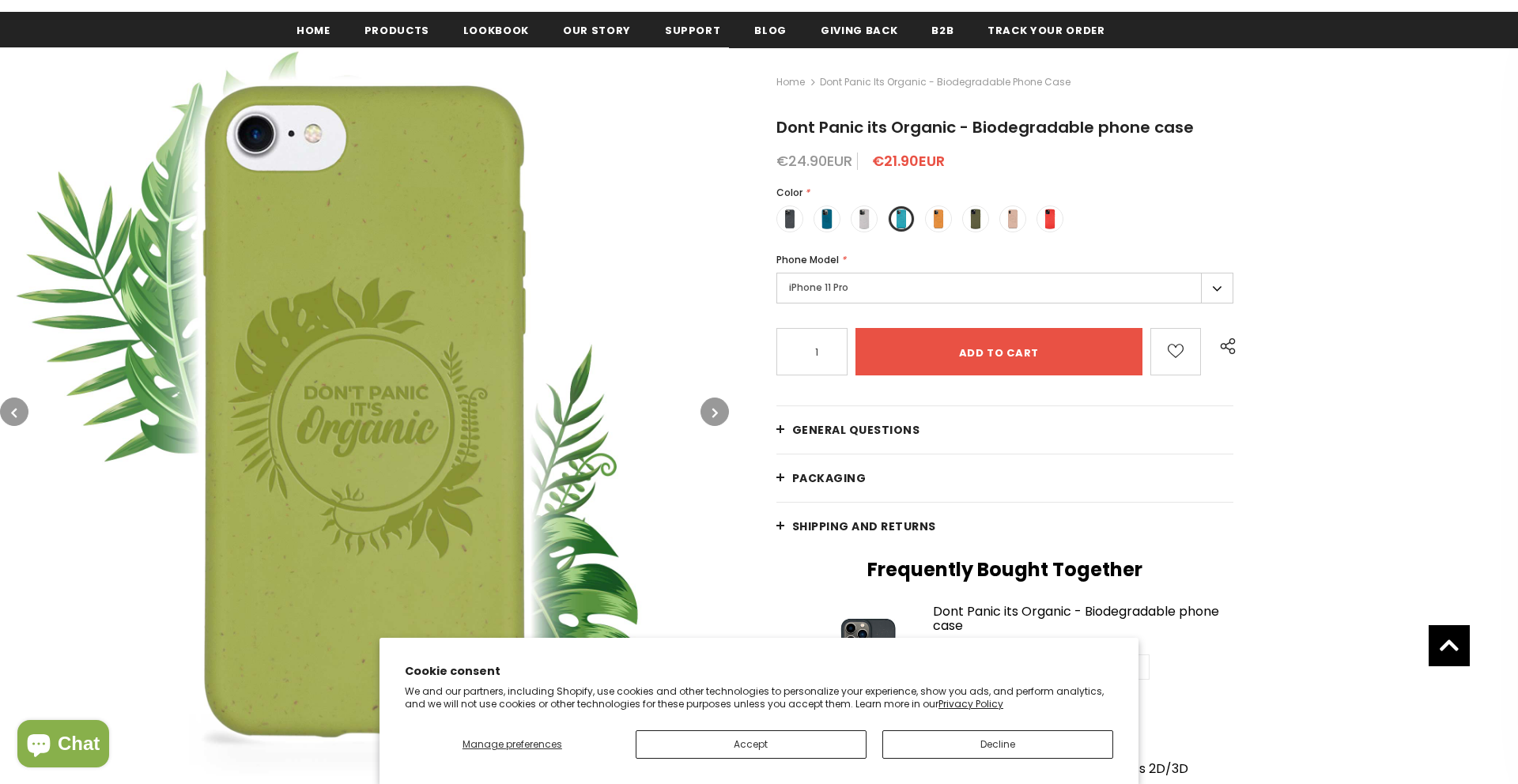
scroll to position [353, 0]
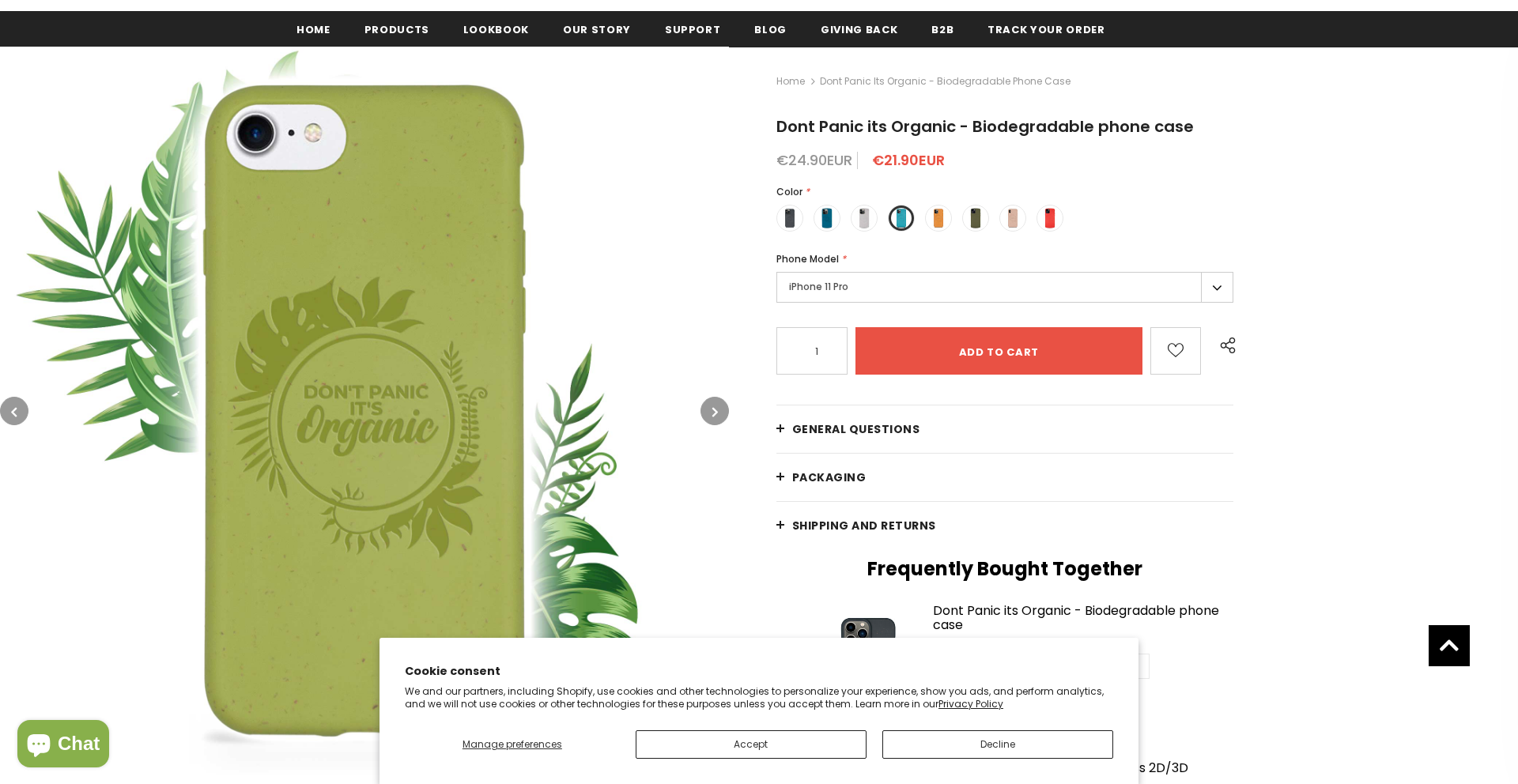
click at [719, 423] on button "button" at bounding box center [714, 411] width 28 height 28
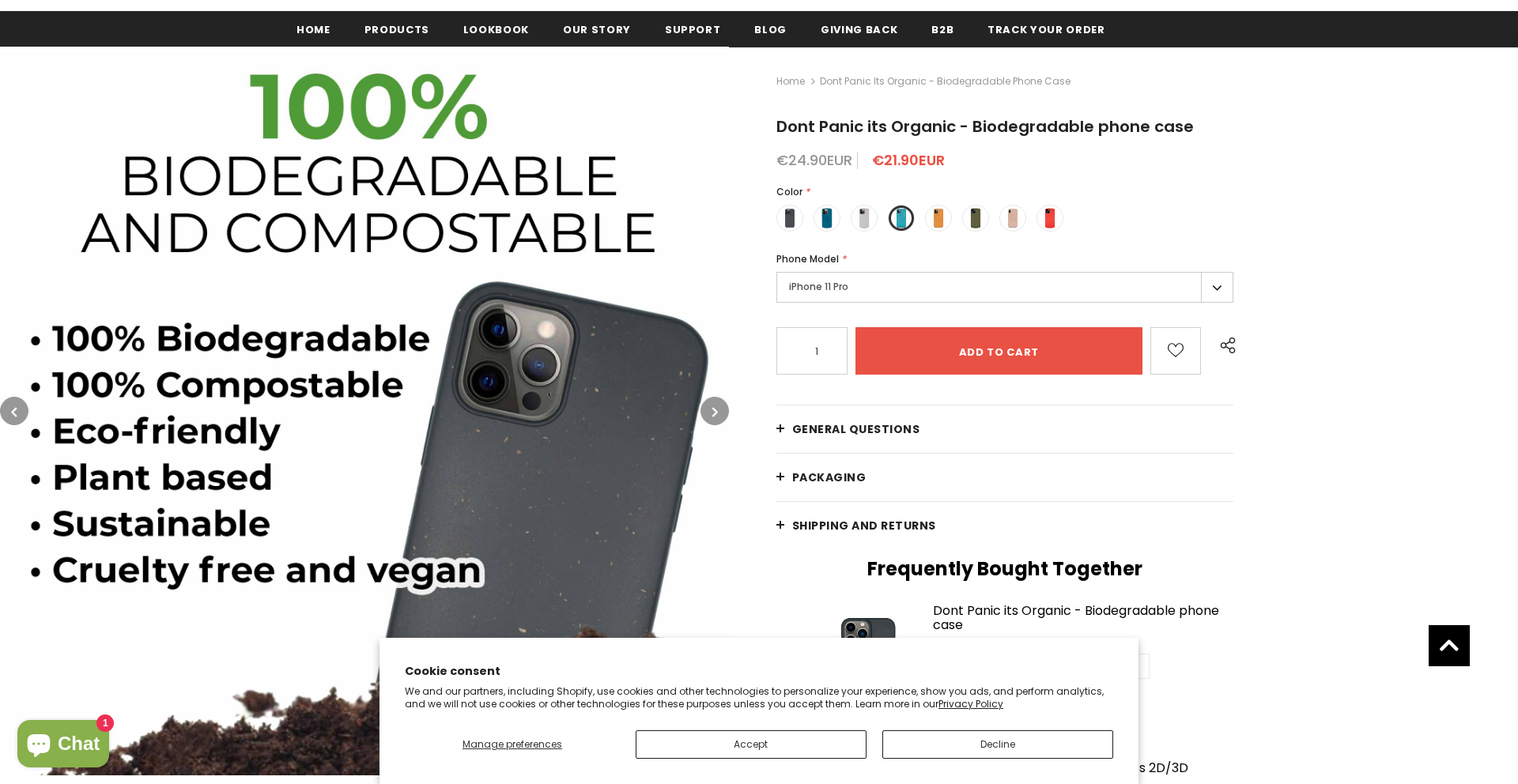
click at [719, 422] on button "button" at bounding box center [714, 411] width 28 height 28
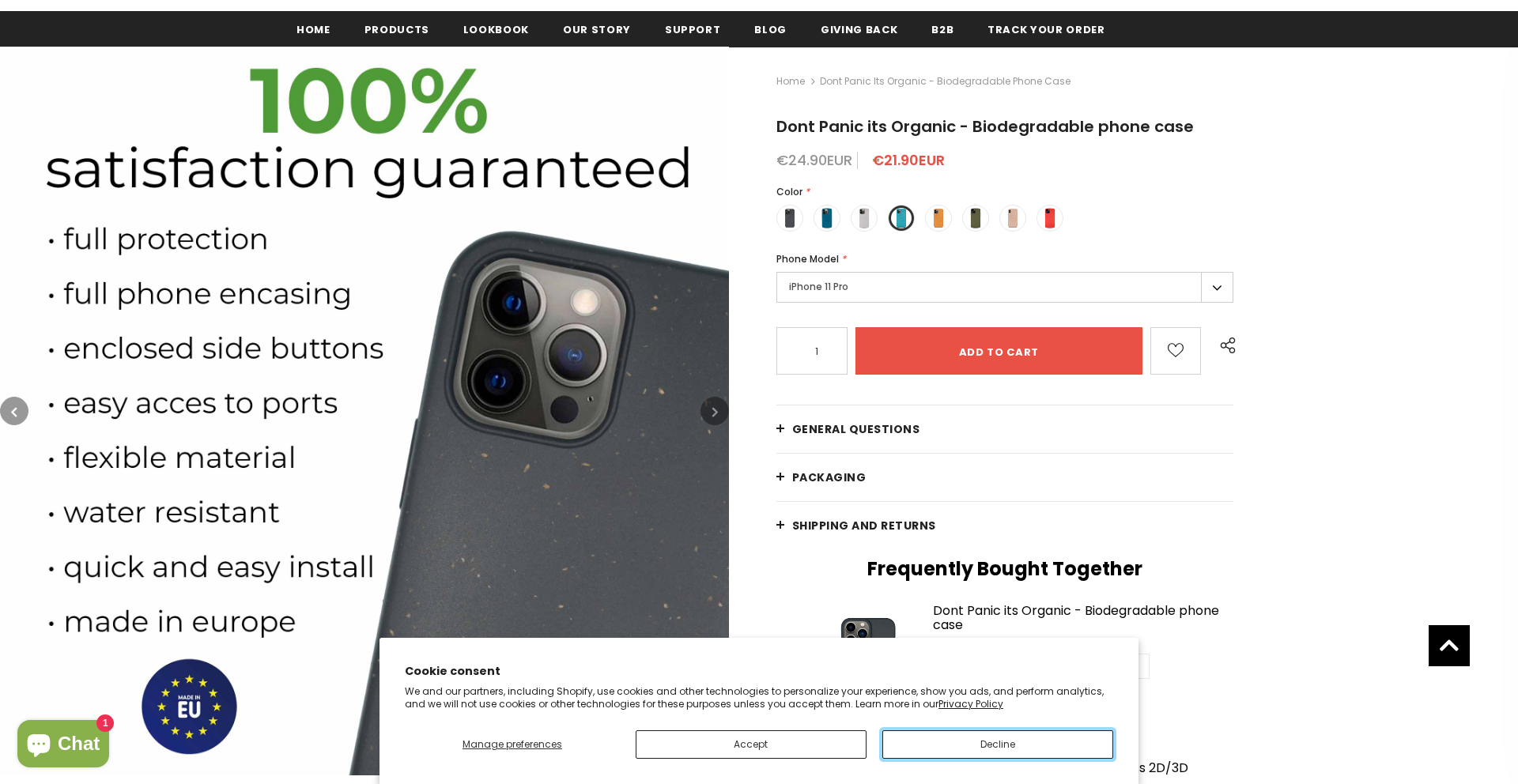
click at [968, 745] on button "Decline" at bounding box center [997, 744] width 231 height 28
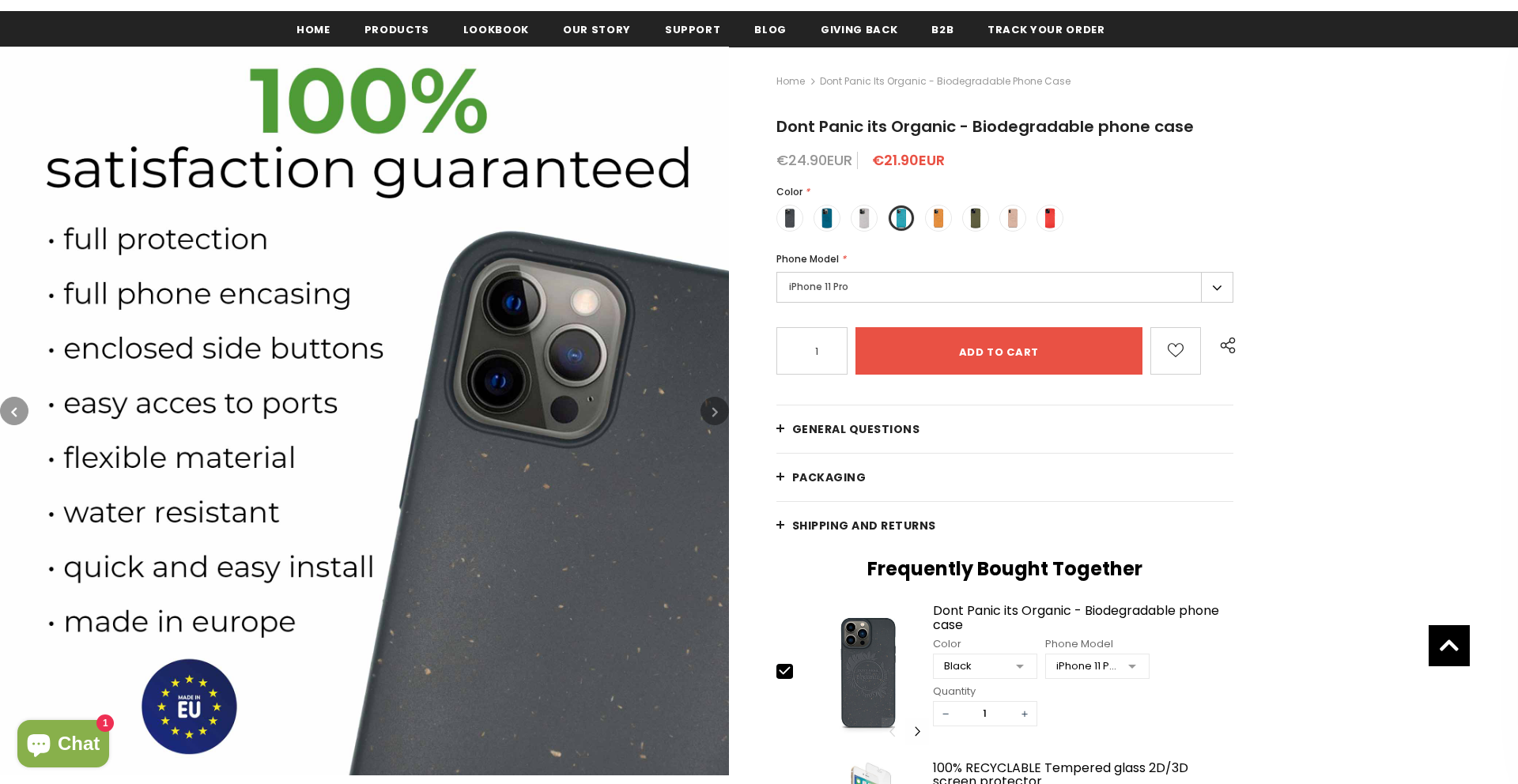
scroll to position [360, 0]
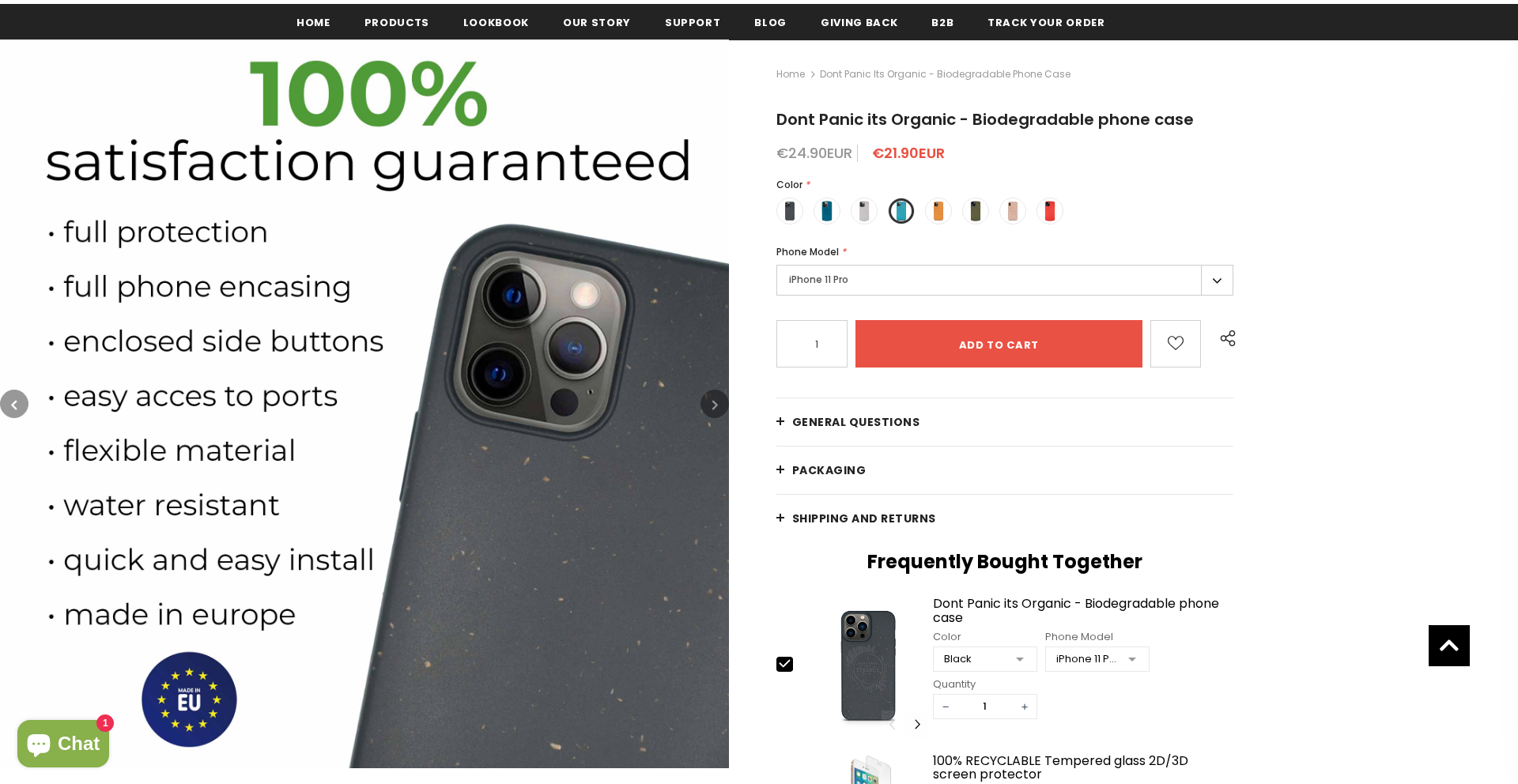
click at [715, 402] on icon "button" at bounding box center [715, 405] width 6 height 16
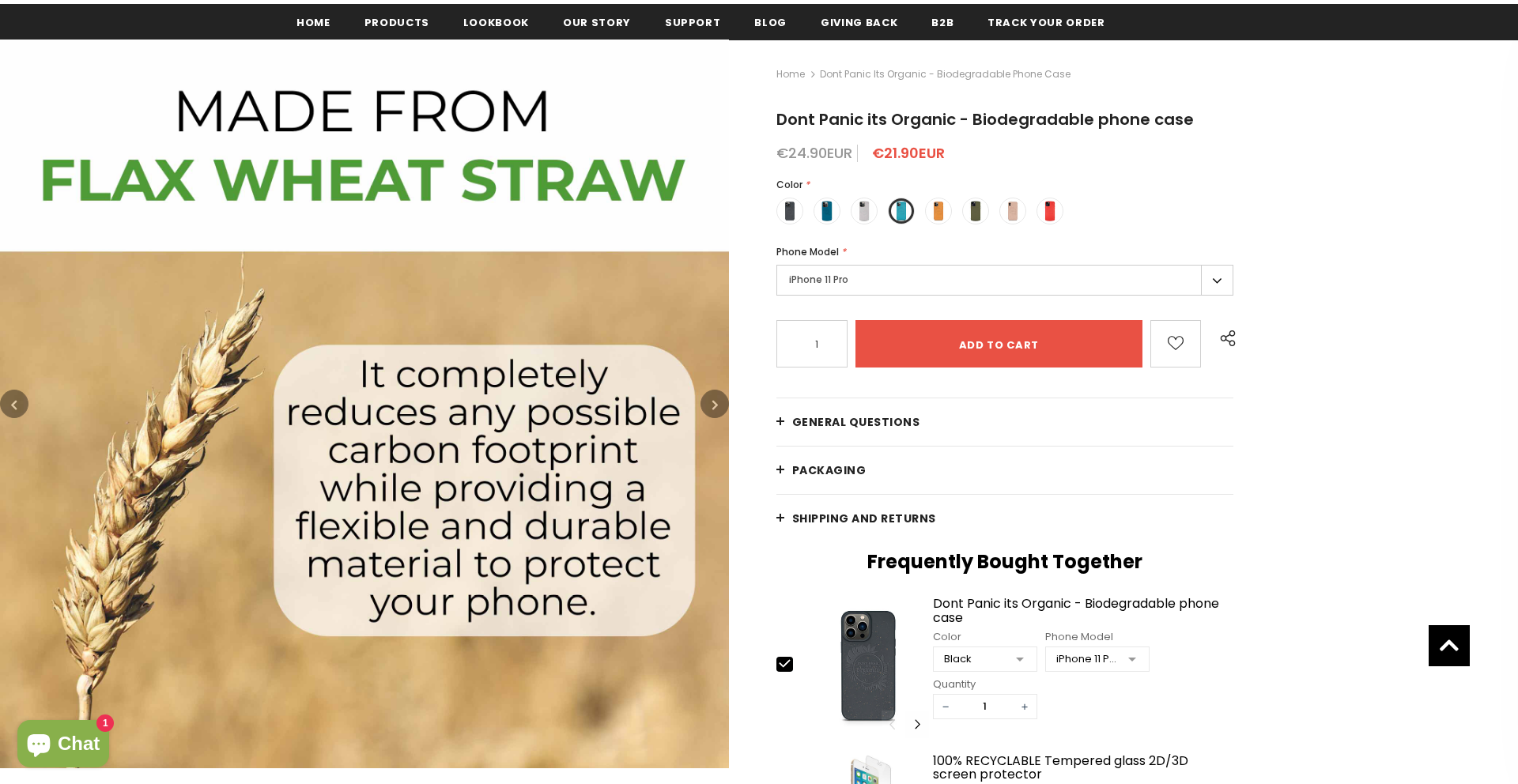
click at [709, 409] on button "button" at bounding box center [714, 404] width 28 height 28
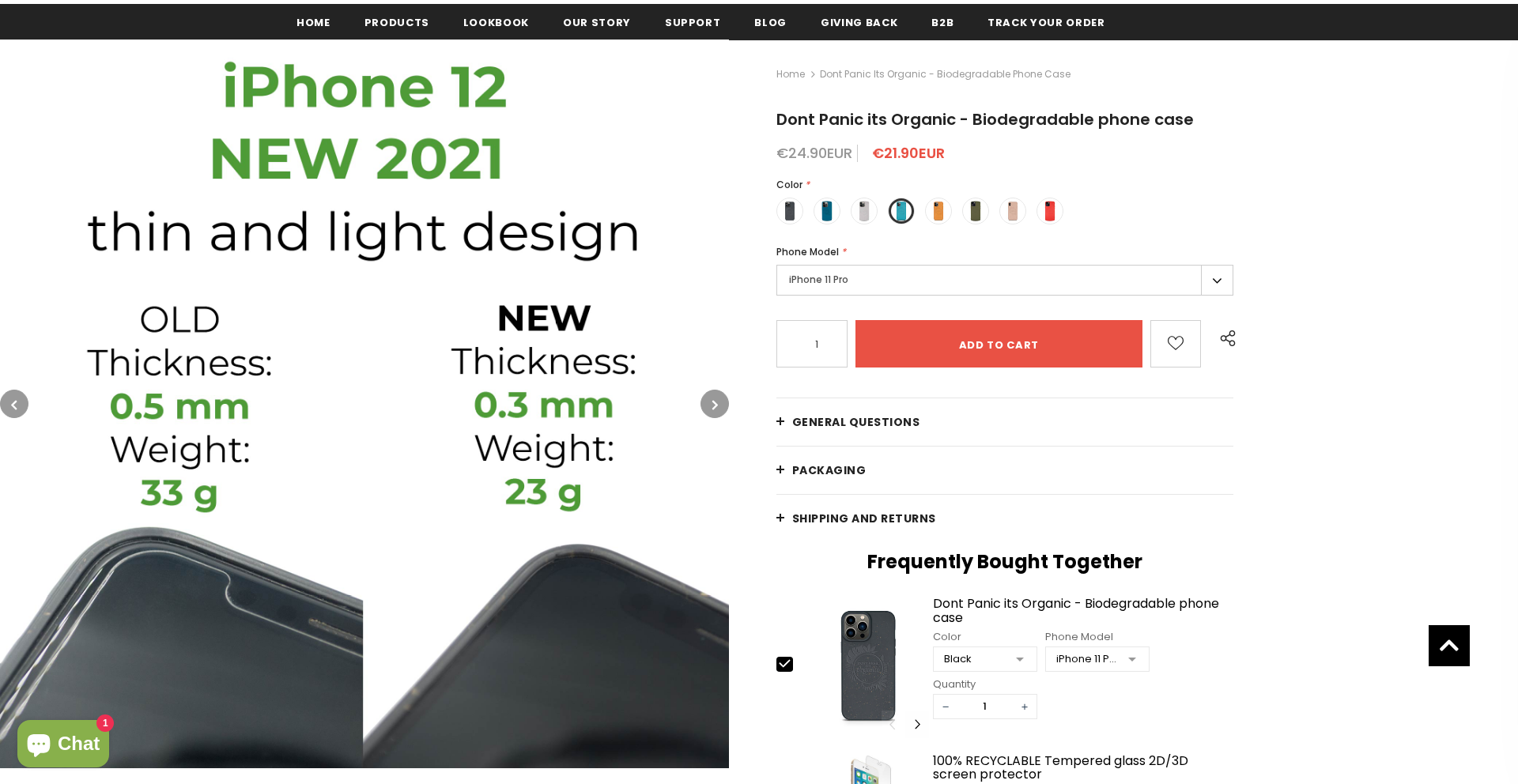
click at [709, 409] on button "button" at bounding box center [714, 404] width 28 height 28
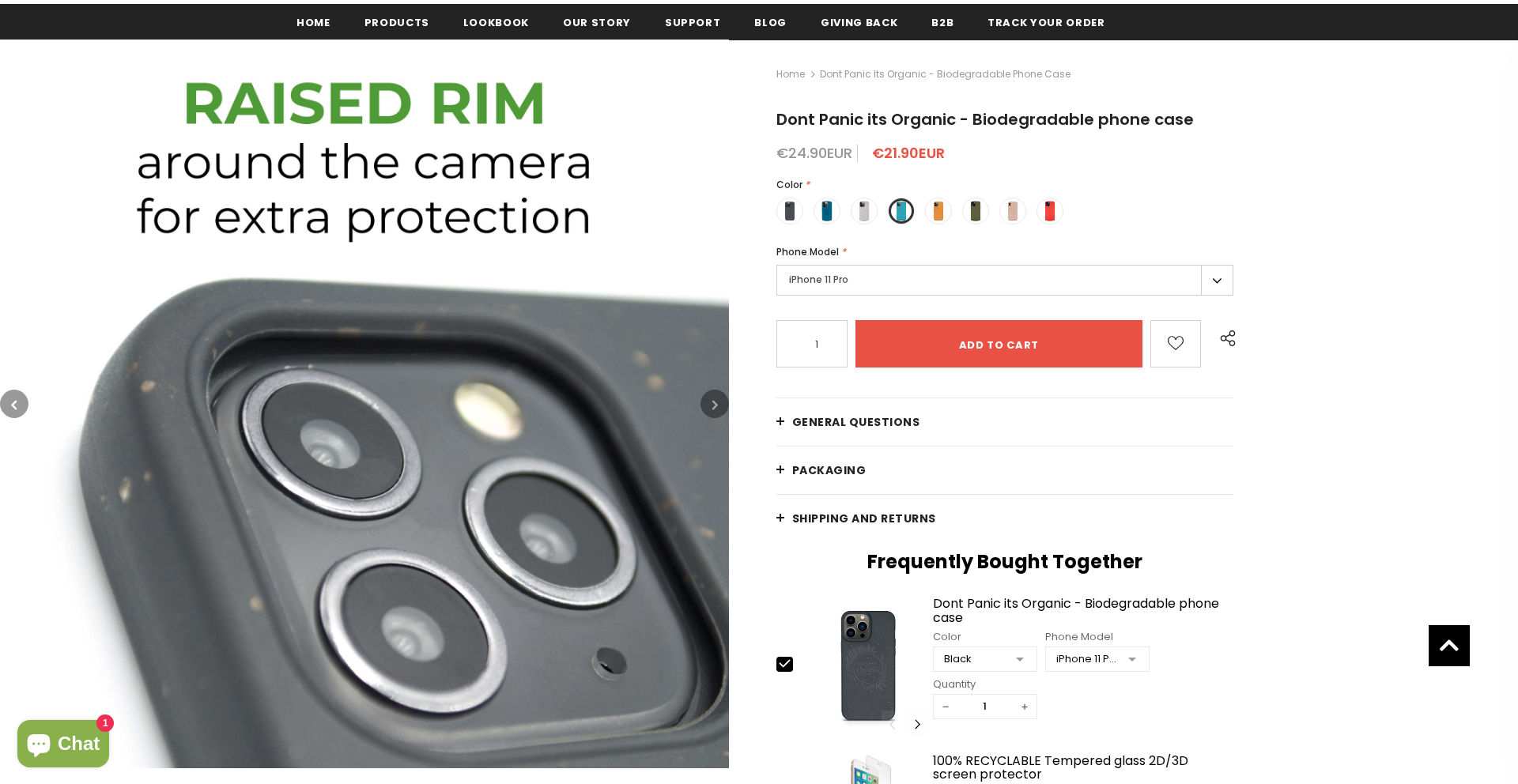
click at [709, 409] on button "button" at bounding box center [714, 404] width 28 height 28
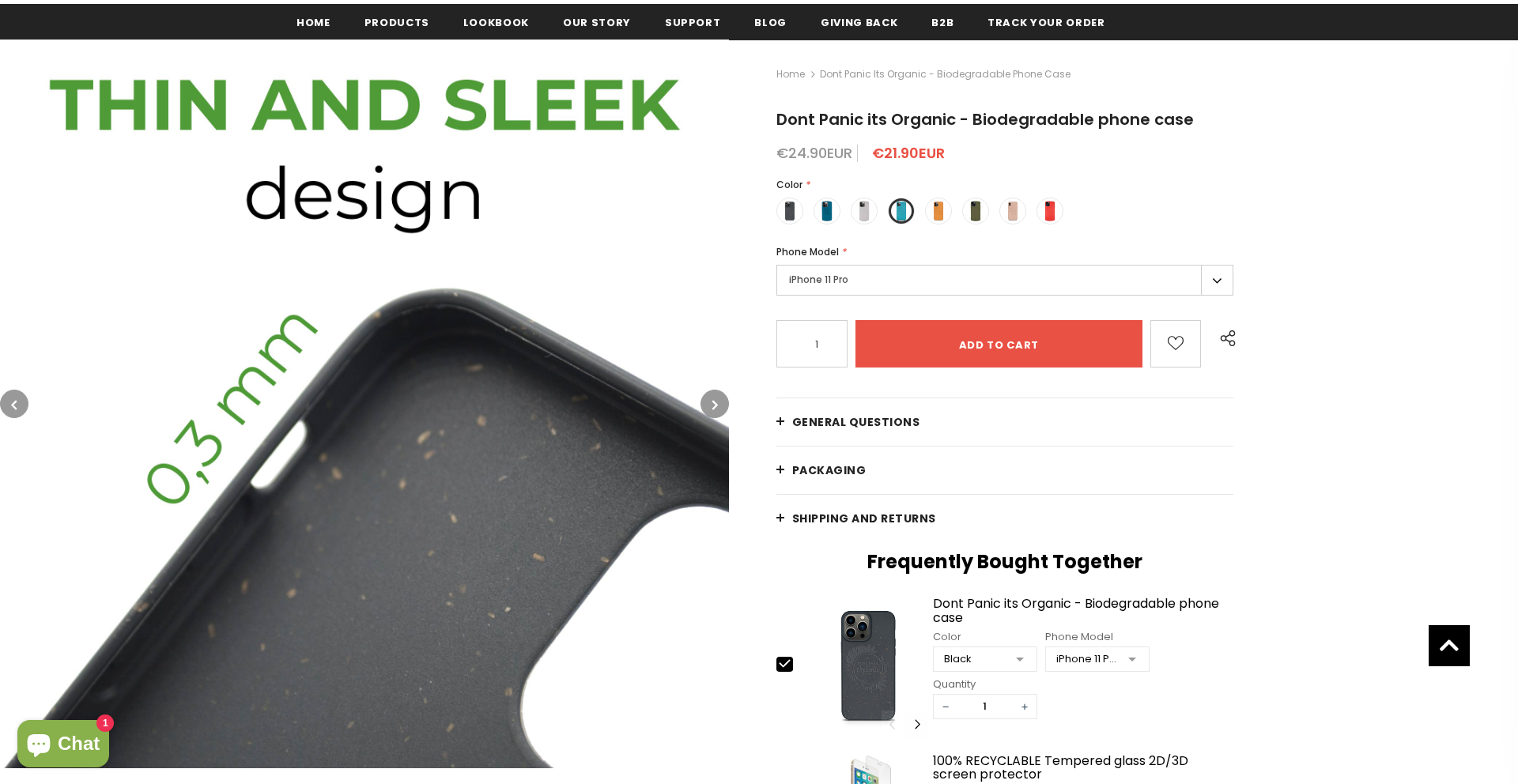
click at [709, 409] on button "button" at bounding box center [714, 404] width 28 height 28
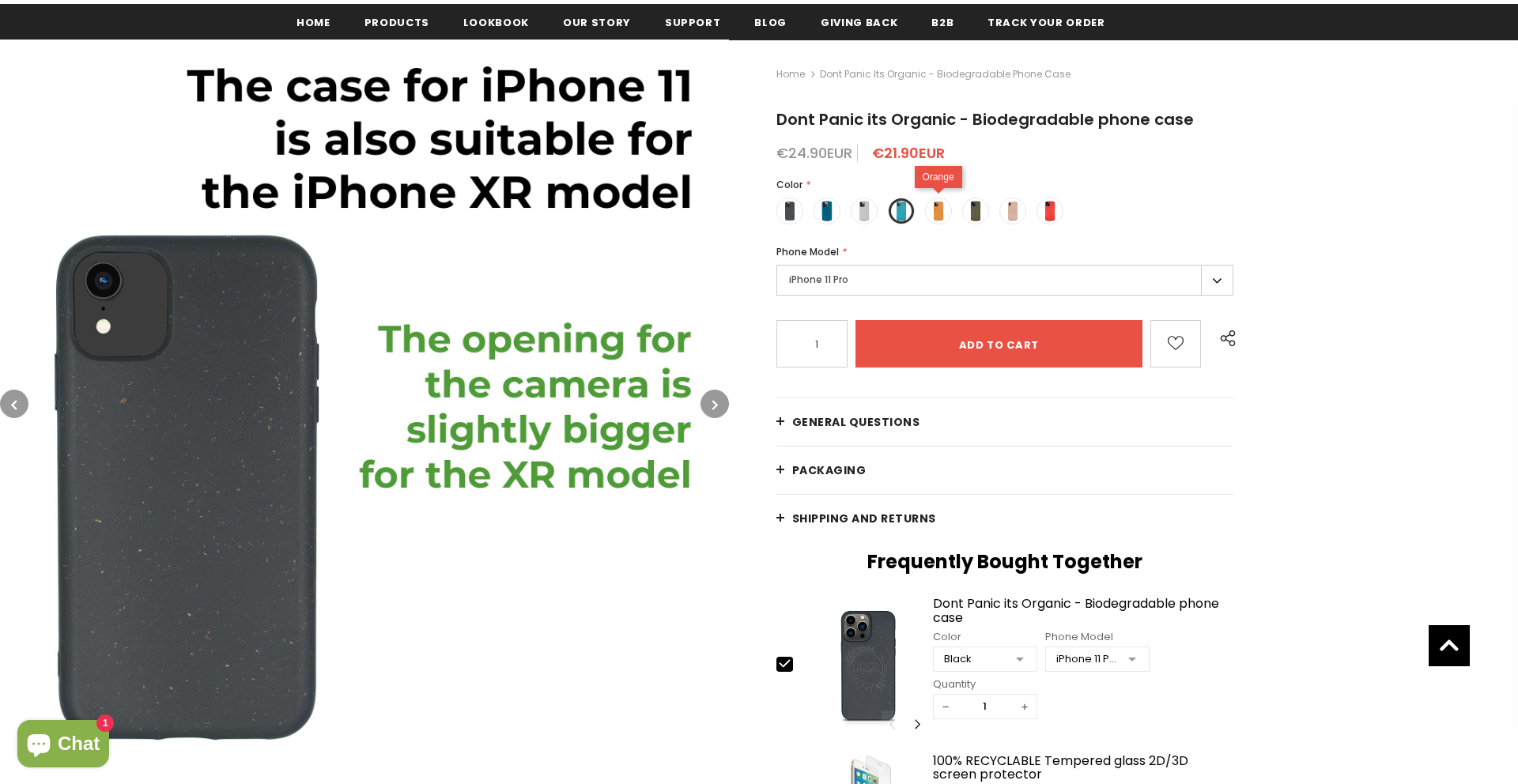
click at [941, 208] on span at bounding box center [939, 211] width 21 height 21
click at [0, 0] on input "radio" at bounding box center [0, 0] width 0 height 0
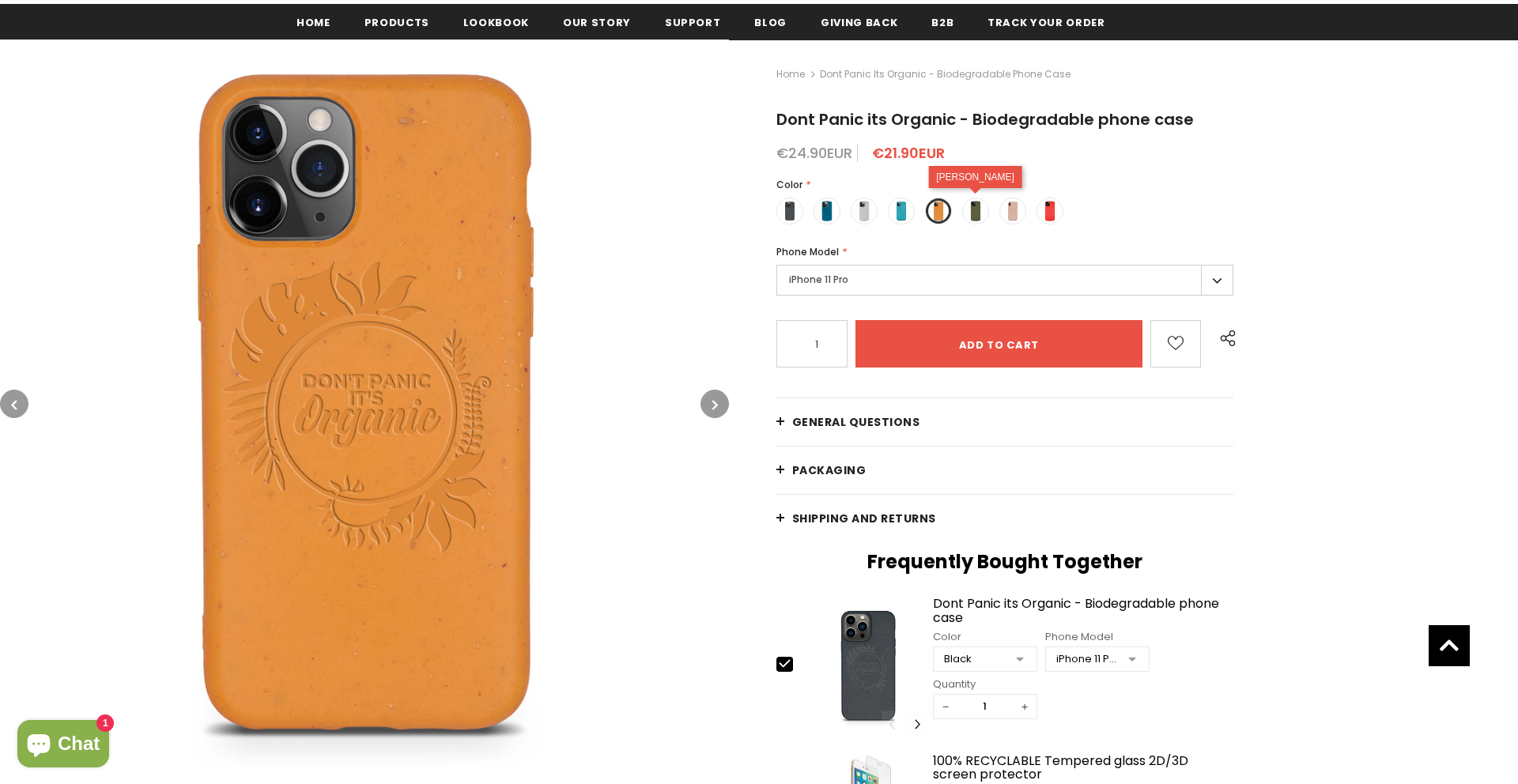
click at [973, 209] on span at bounding box center [976, 211] width 21 height 21
click at [0, 0] on input "radio" at bounding box center [0, 0] width 0 height 0
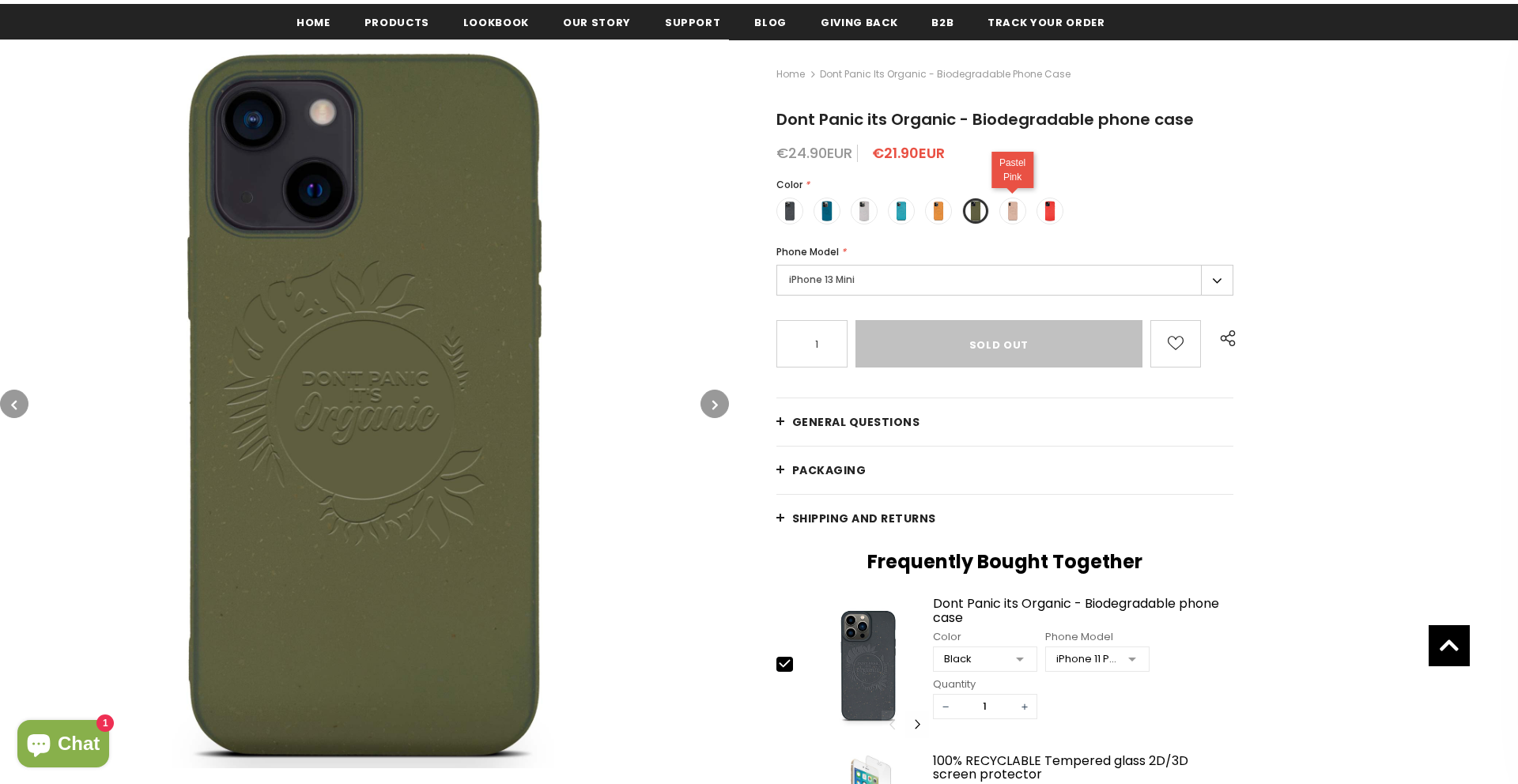
click at [1017, 212] on span at bounding box center [1012, 211] width 21 height 21
click at [0, 0] on input "radio" at bounding box center [0, 0] width 0 height 0
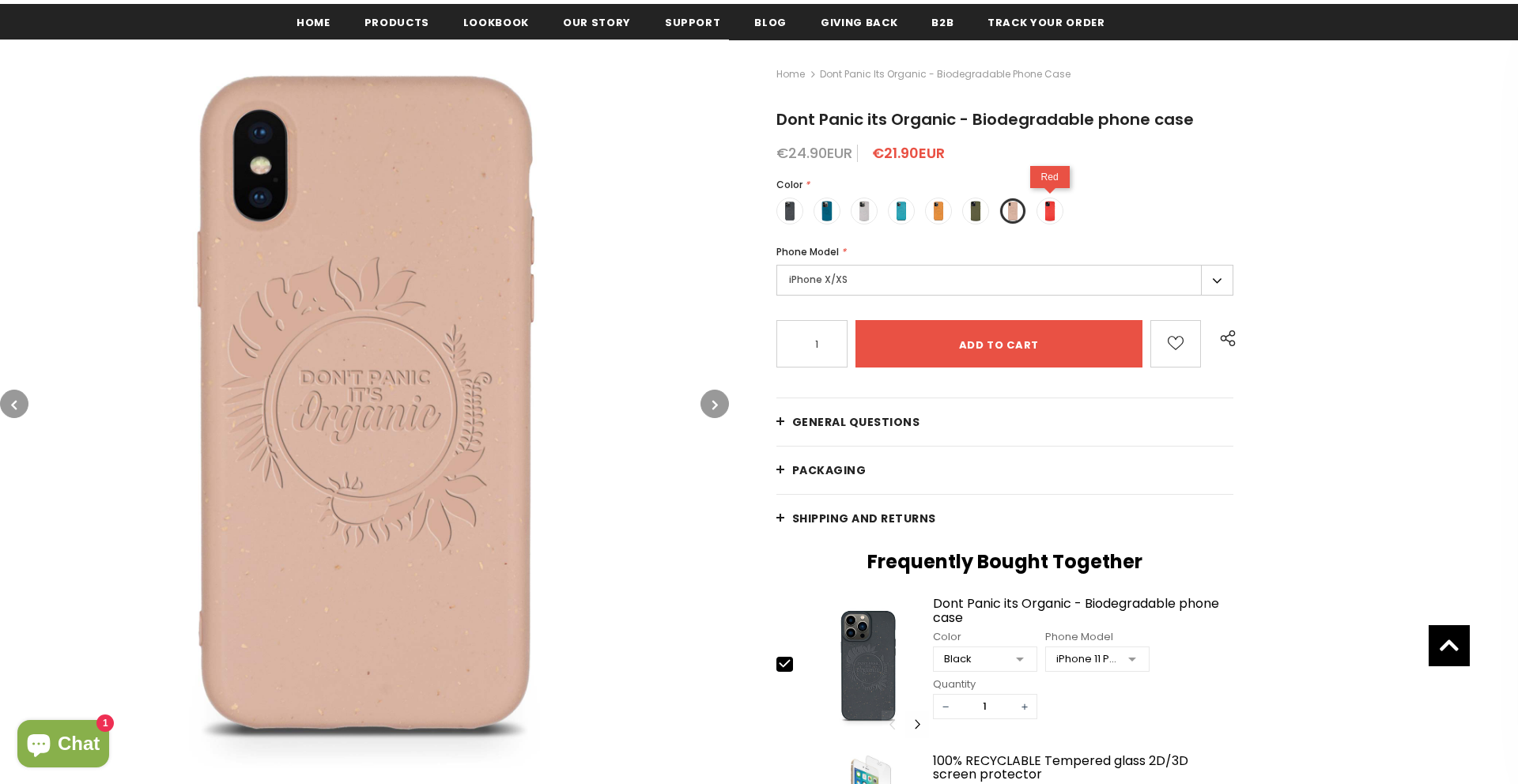
click at [1054, 210] on span at bounding box center [1050, 211] width 21 height 21
click at [0, 0] on input "radio" at bounding box center [0, 0] width 0 height 0
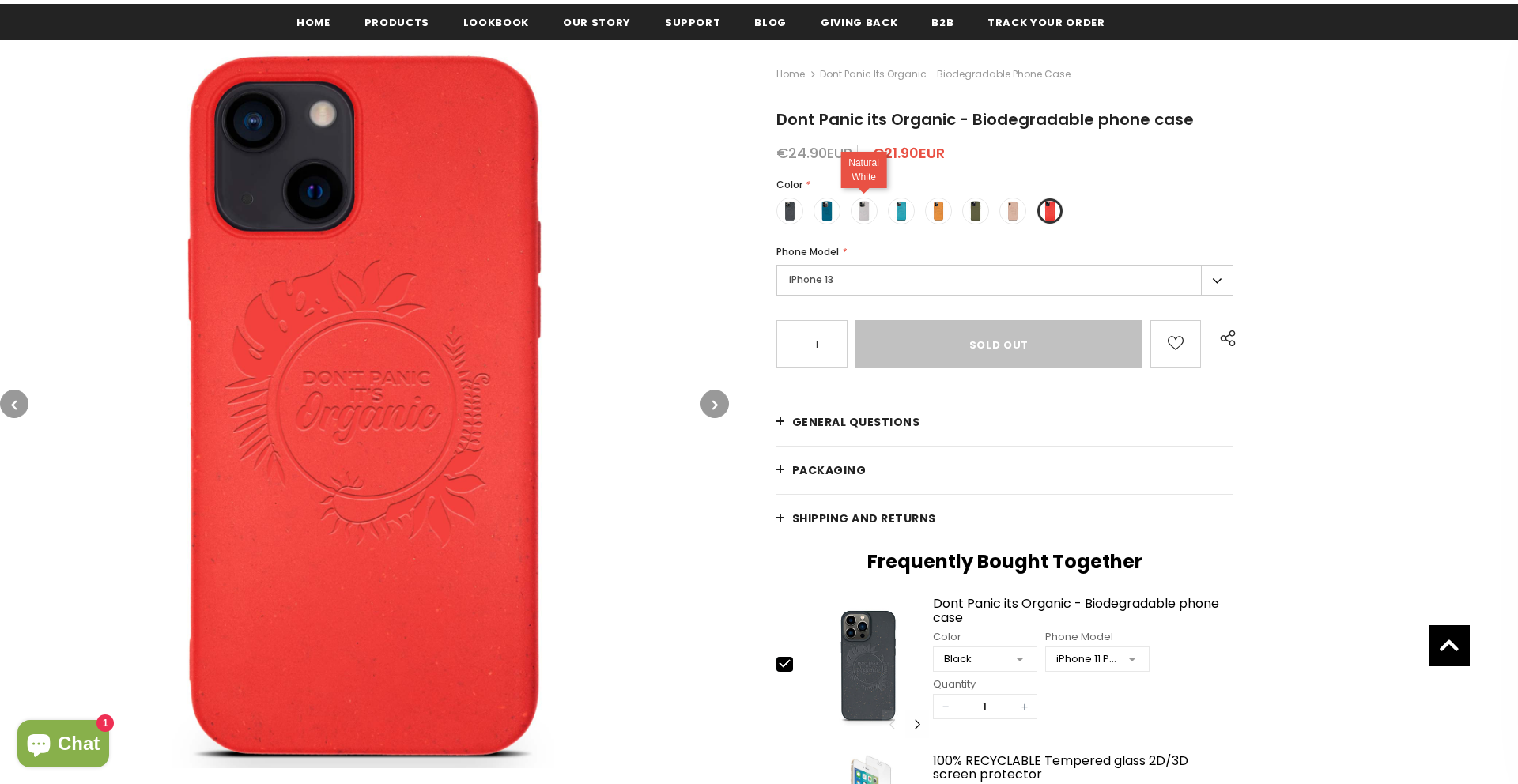
click at [866, 213] on span at bounding box center [864, 211] width 21 height 21
click at [0, 0] on input "radio" at bounding box center [0, 0] width 0 height 0
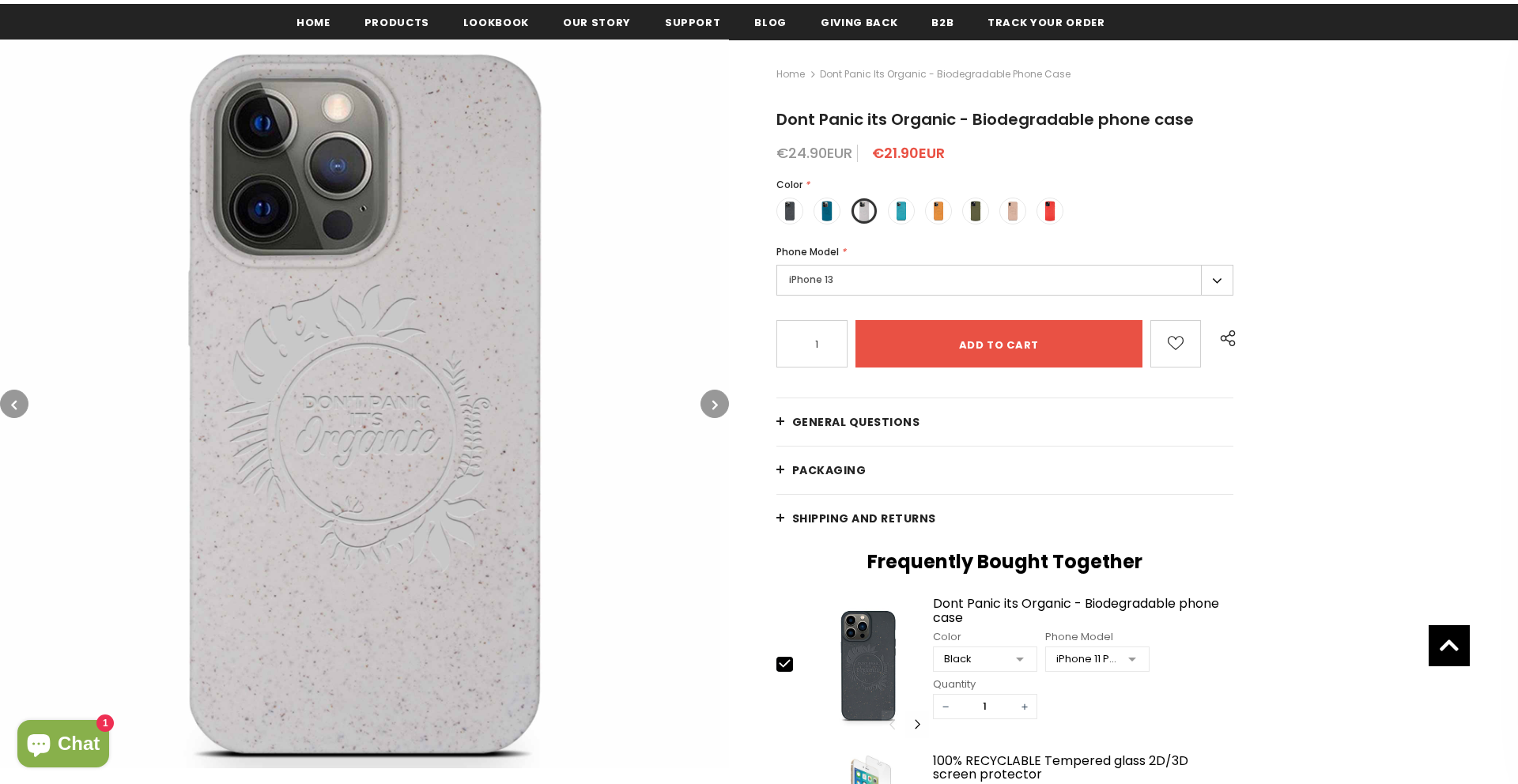
click at [809, 275] on label "iPhone 13" at bounding box center [1005, 280] width 457 height 31
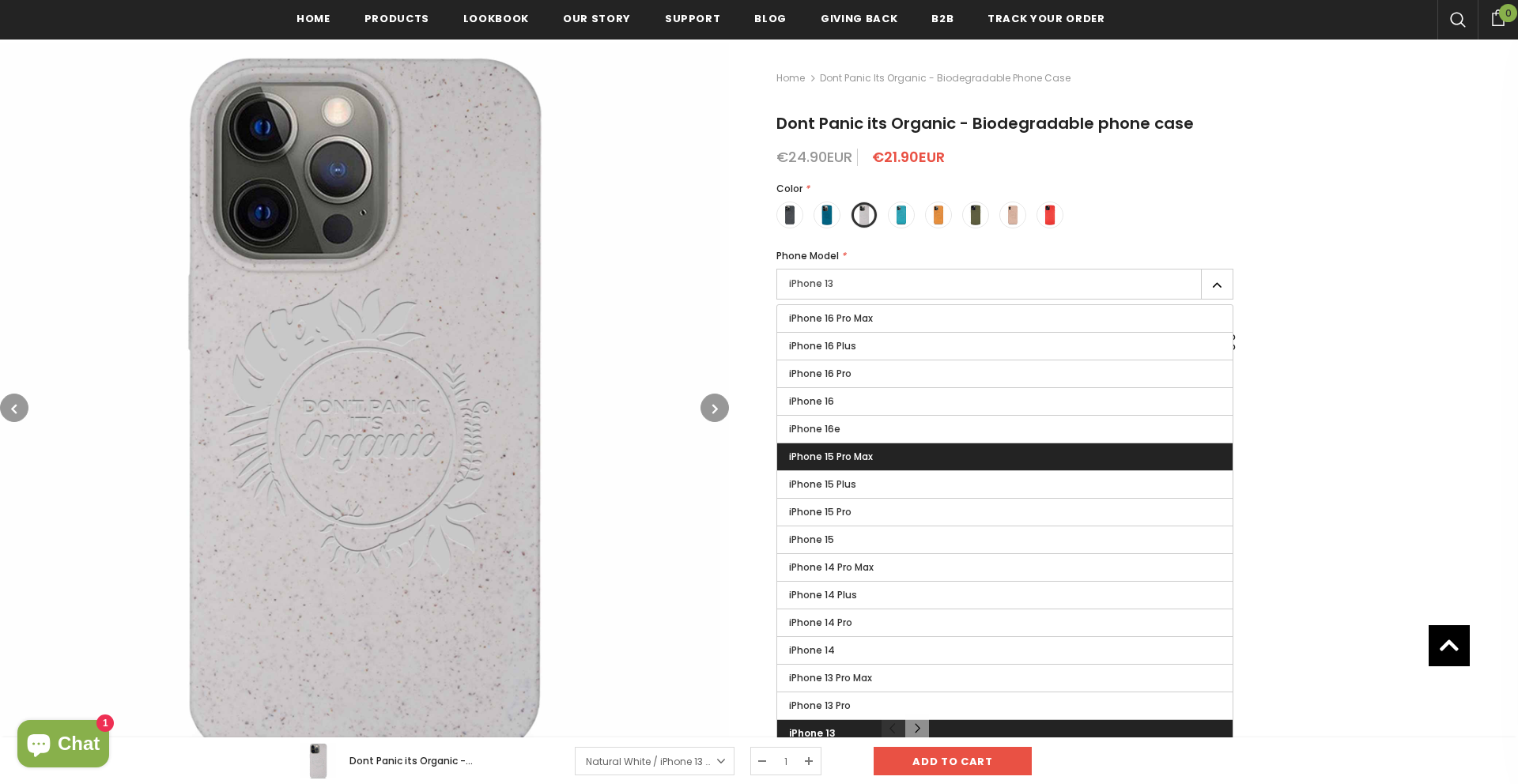
scroll to position [699, 0]
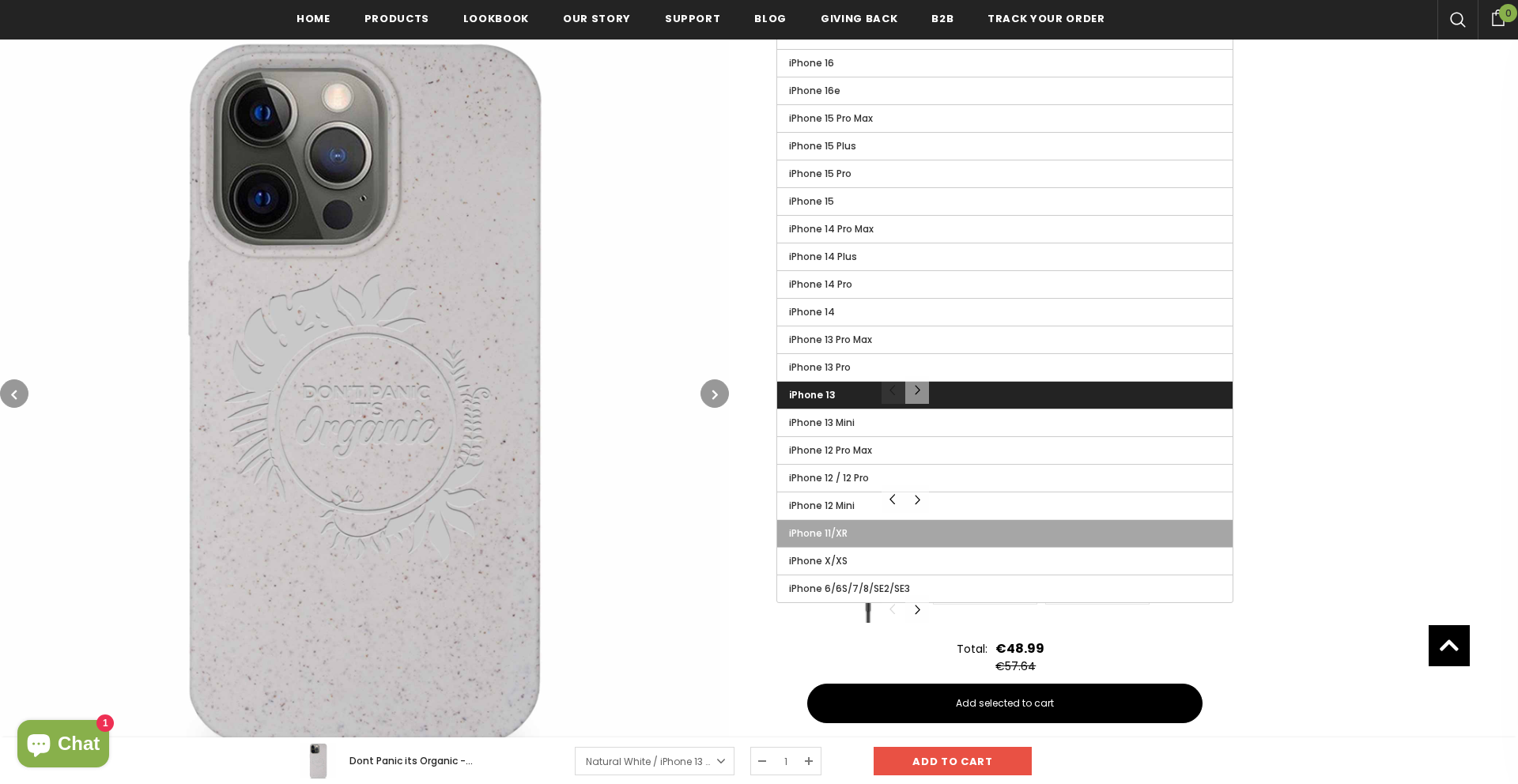
click at [867, 534] on label "iPhone 11/XR" at bounding box center [1005, 533] width 456 height 26
click at [0, 0] on input "iPhone 11/XR" at bounding box center [0, 0] width 0 height 0
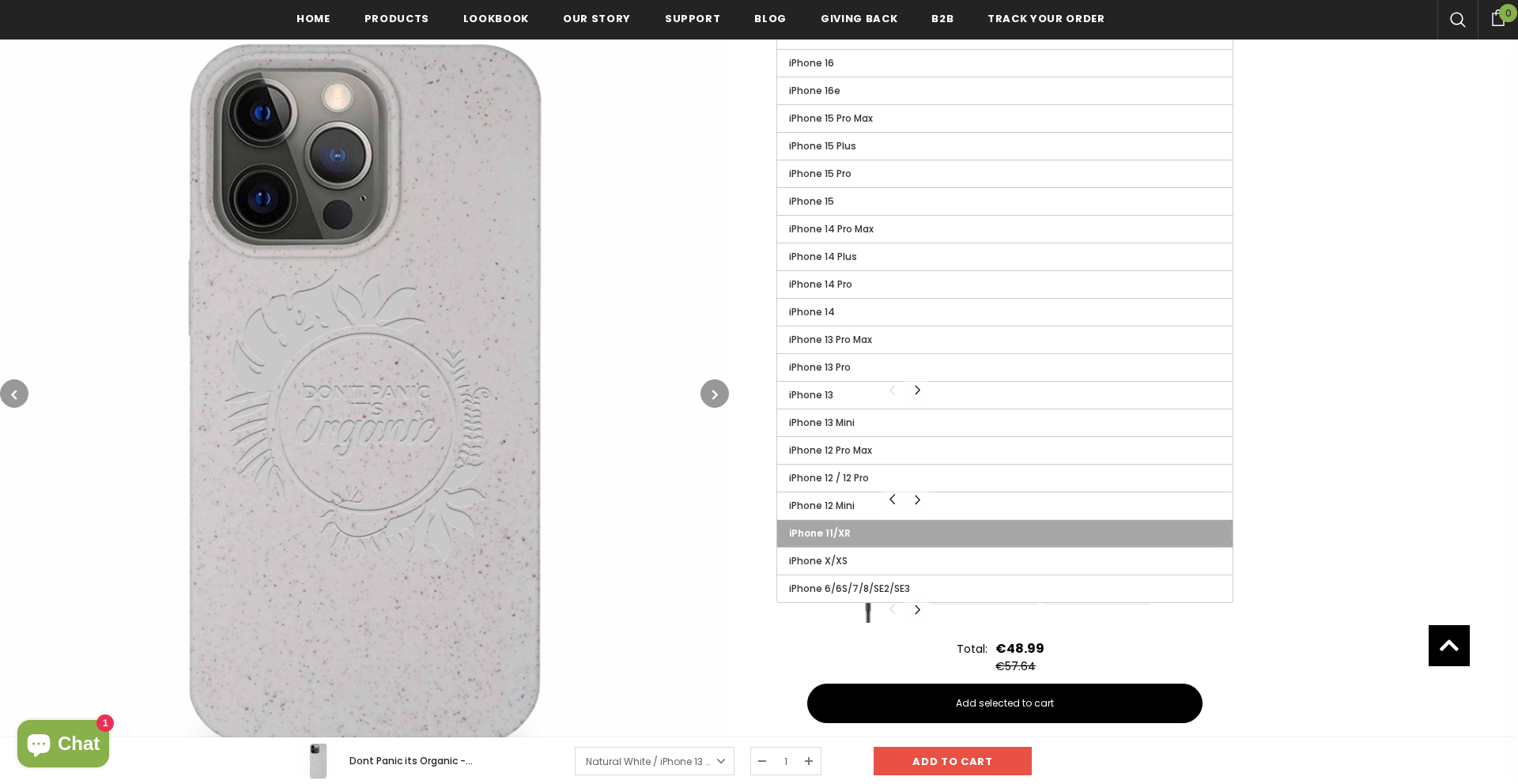
type input "Sold Out"
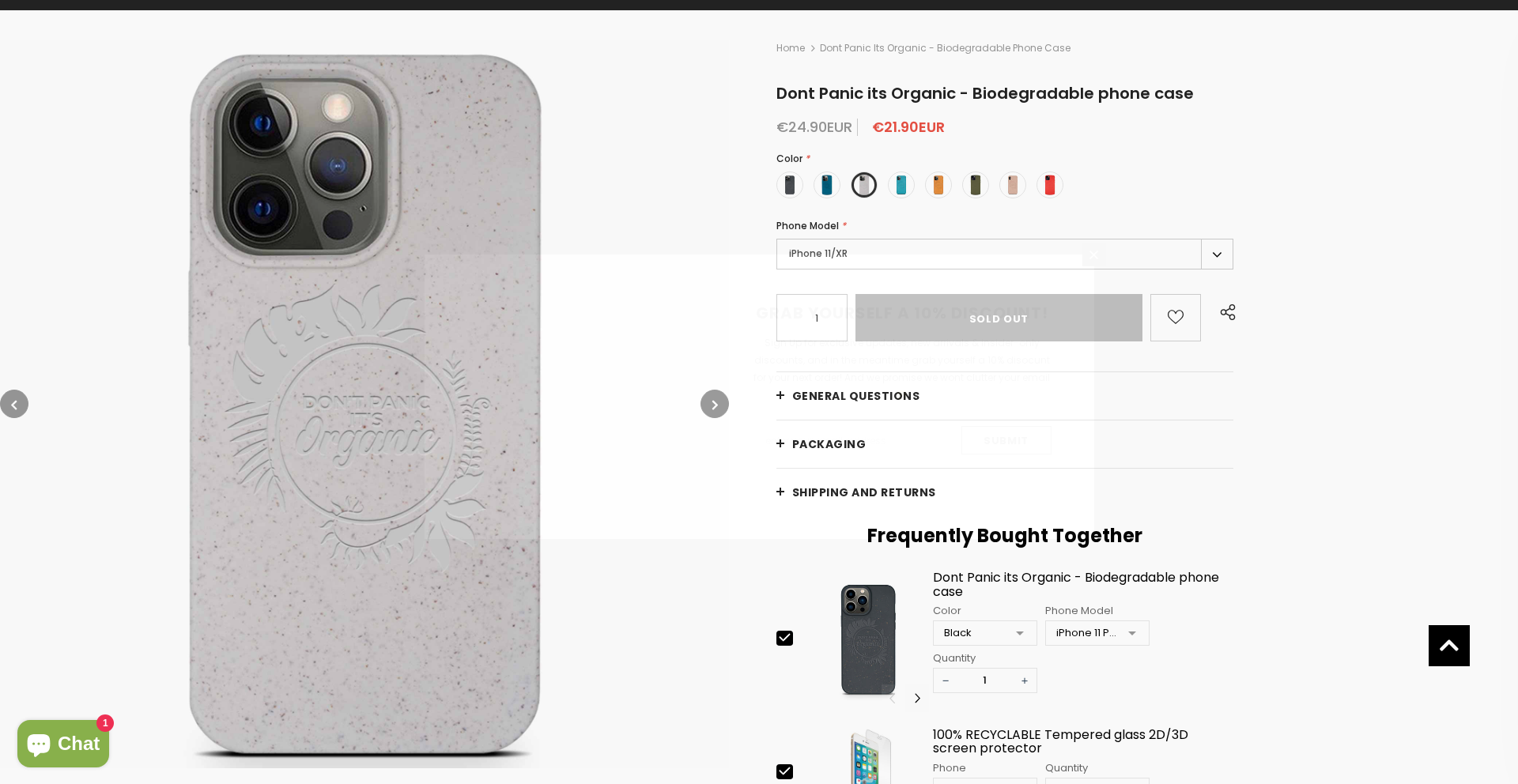
scroll to position [243, 0]
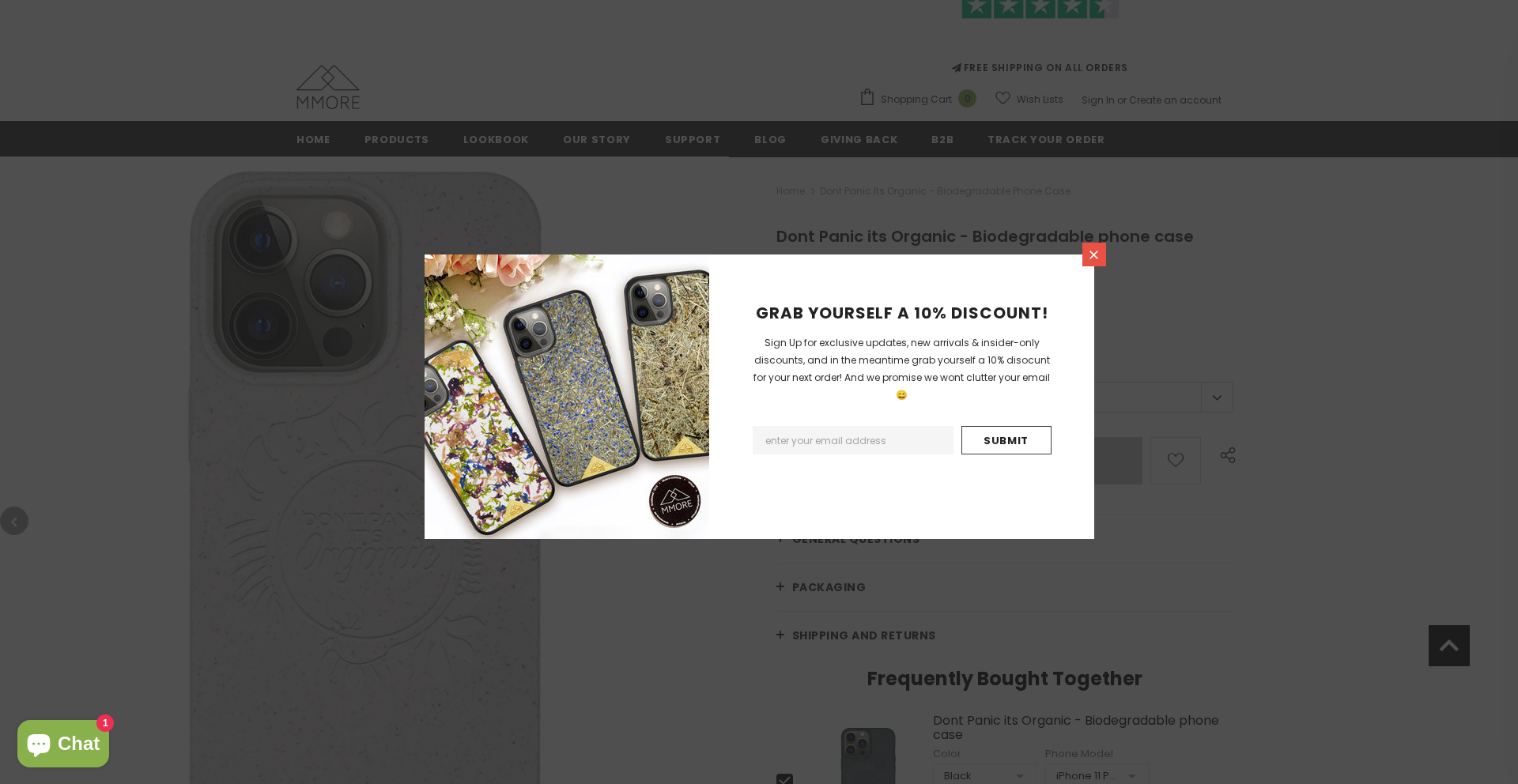
click at [1093, 259] on icon at bounding box center [1093, 255] width 13 height 13
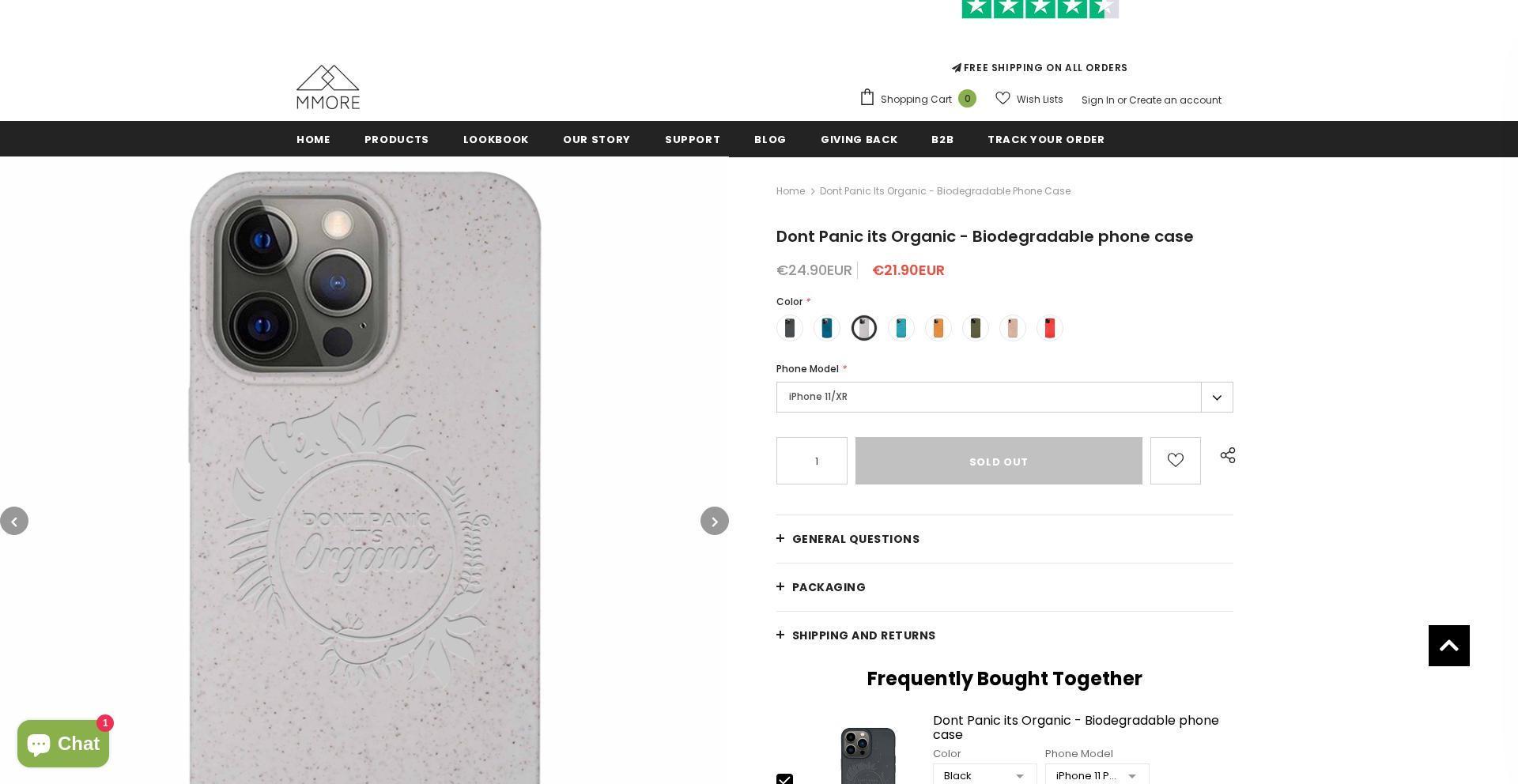
click at [862, 402] on label "iPhone 11/XR" at bounding box center [1005, 397] width 457 height 31
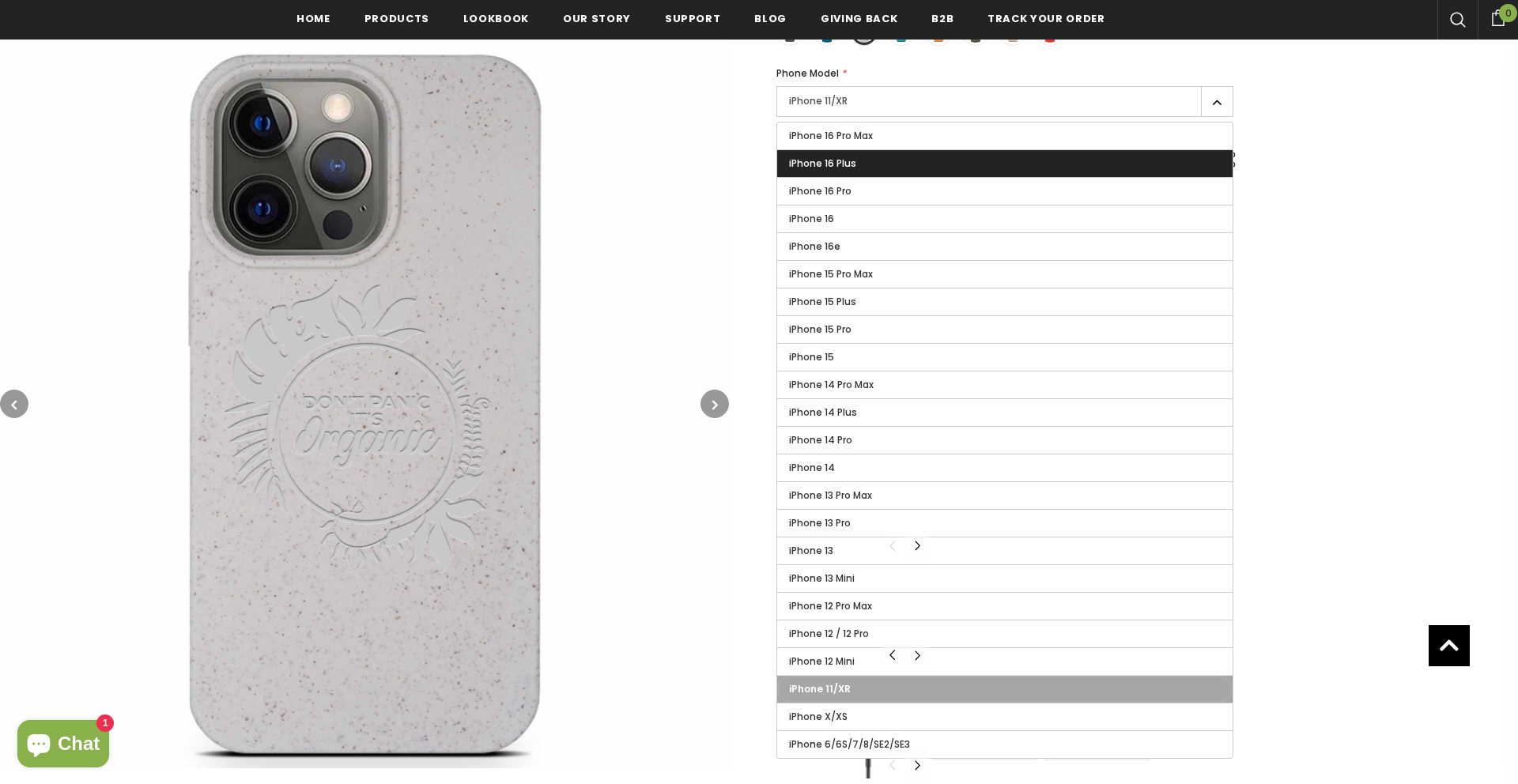
scroll to position [678, 0]
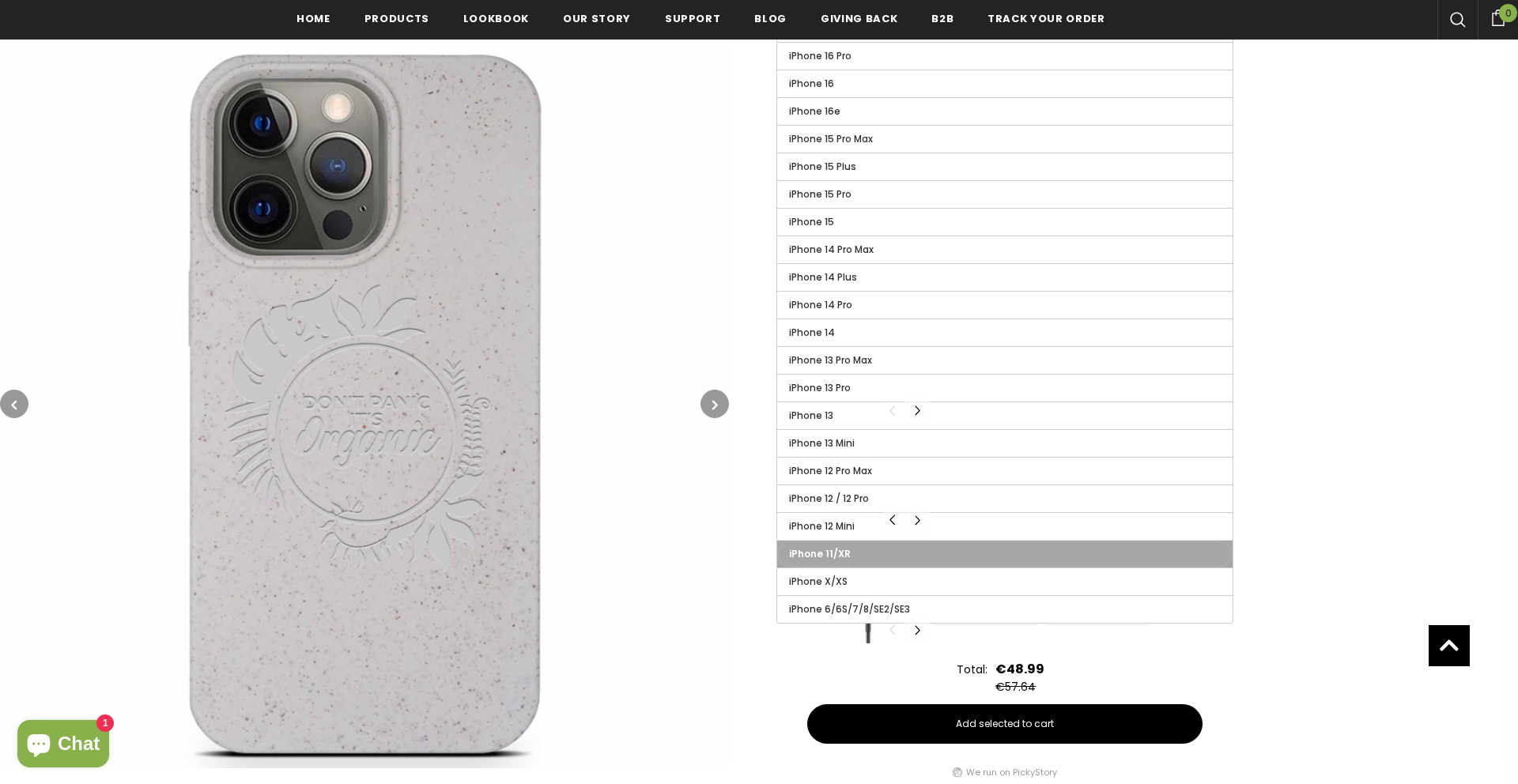
click at [699, 275] on img at bounding box center [364, 404] width 728 height 728
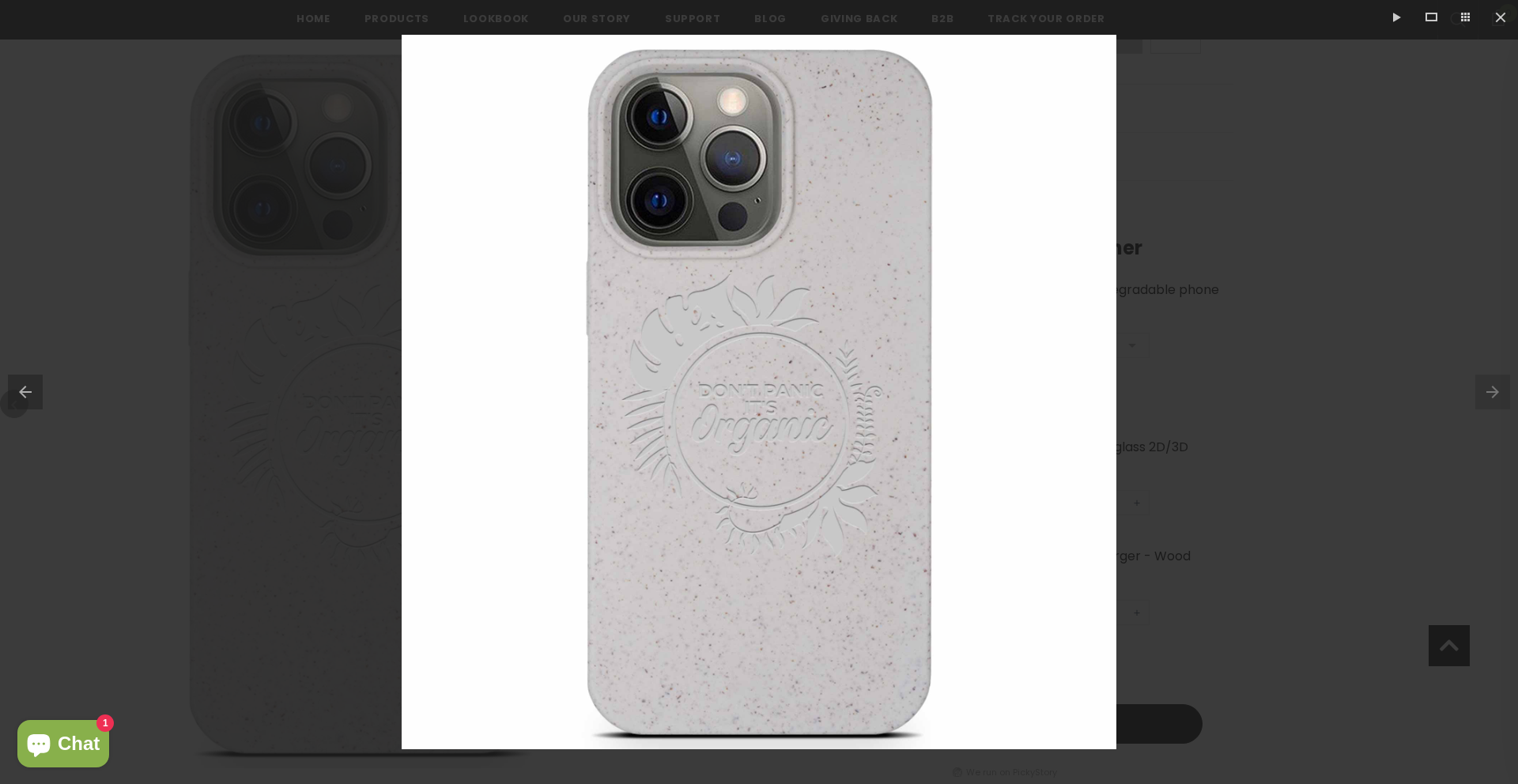
click at [1235, 248] on div at bounding box center [759, 392] width 1518 height 784
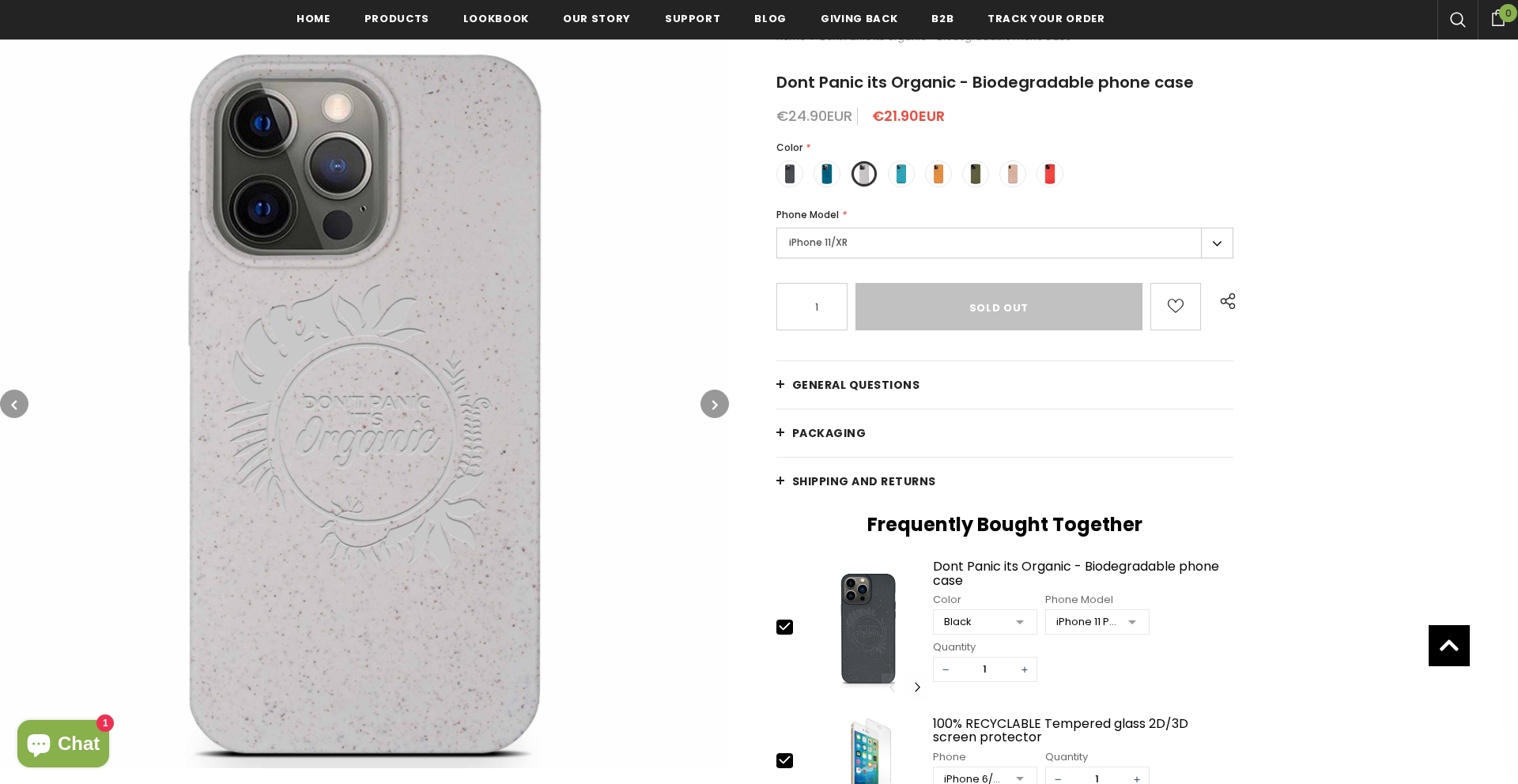
scroll to position [271, 0]
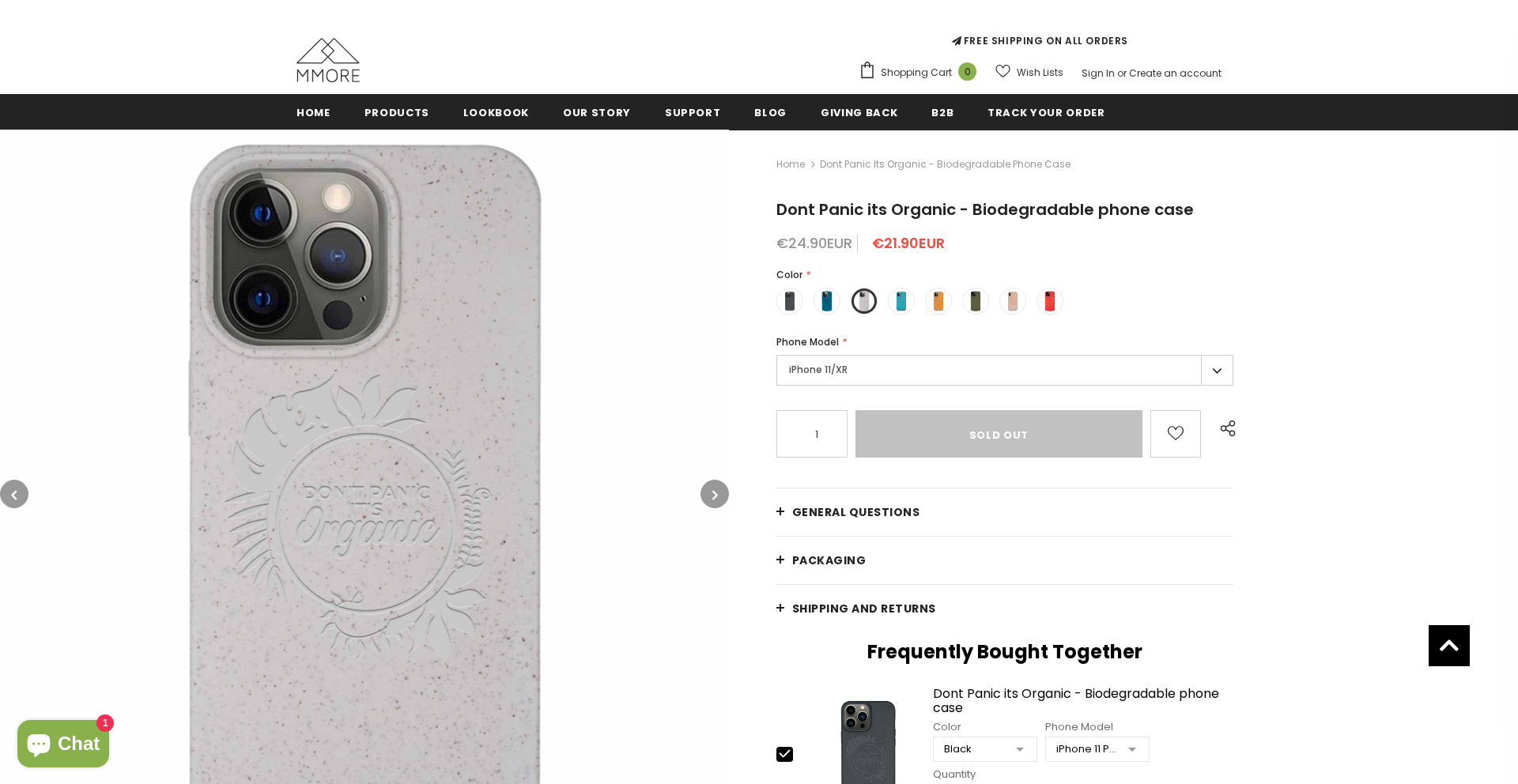
click at [955, 369] on label "iPhone 11/XR" at bounding box center [1005, 370] width 457 height 31
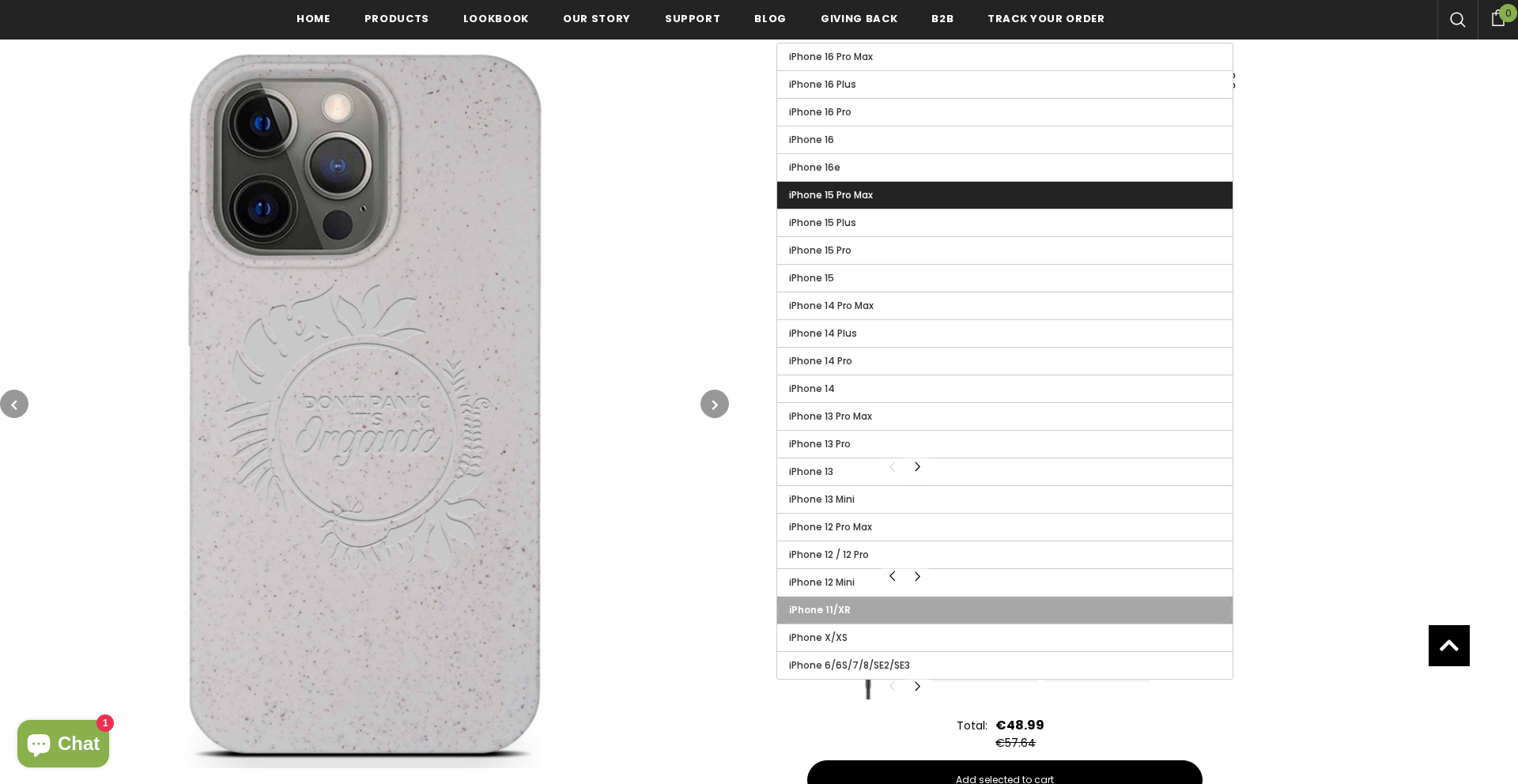
scroll to position [627, 0]
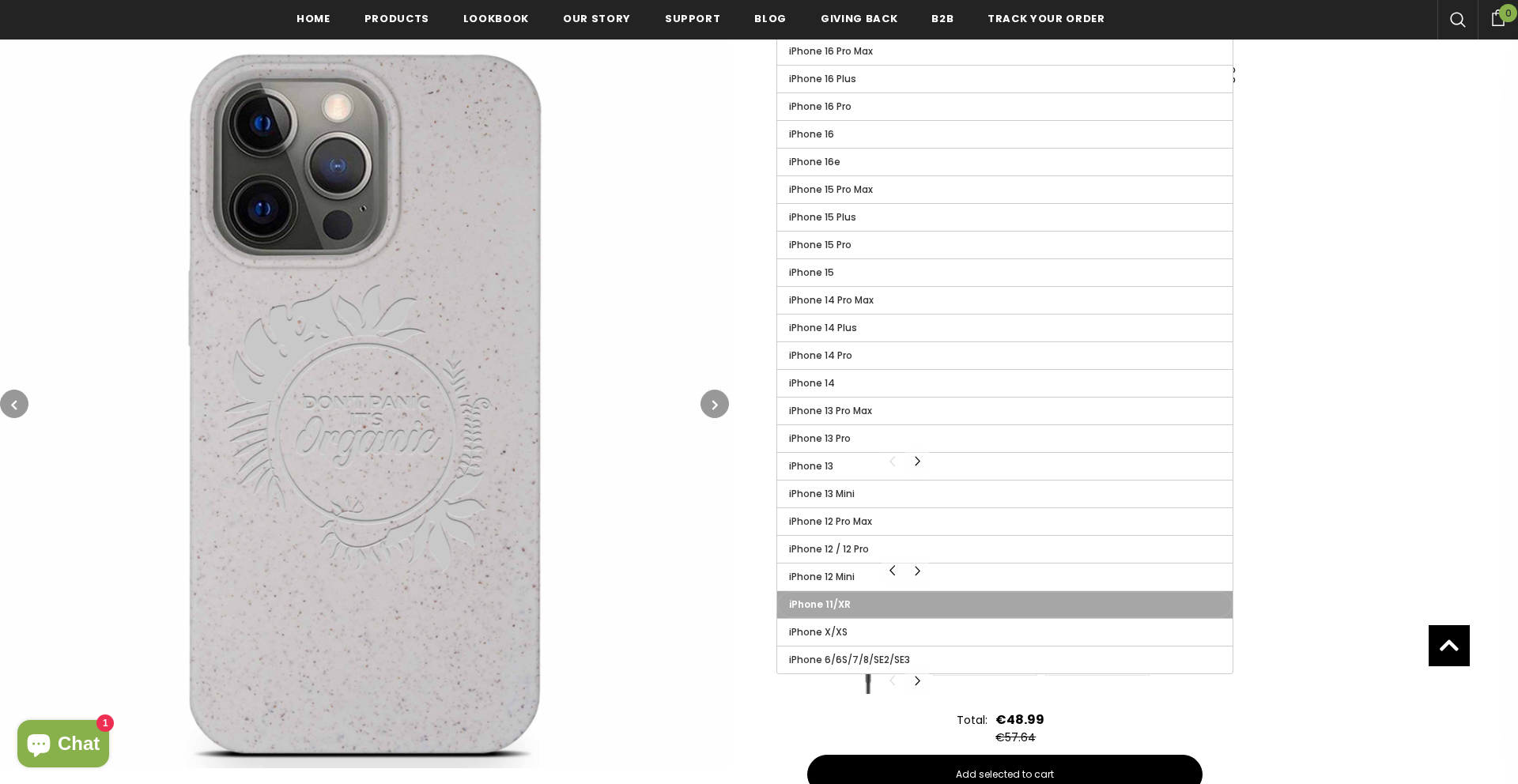
click at [894, 616] on label "iPhone 11/XR" at bounding box center [1005, 605] width 456 height 26
click at [0, 0] on input "iPhone 11/XR" at bounding box center [0, 0] width 0 height 0
click at [697, 300] on img at bounding box center [364, 404] width 728 height 728
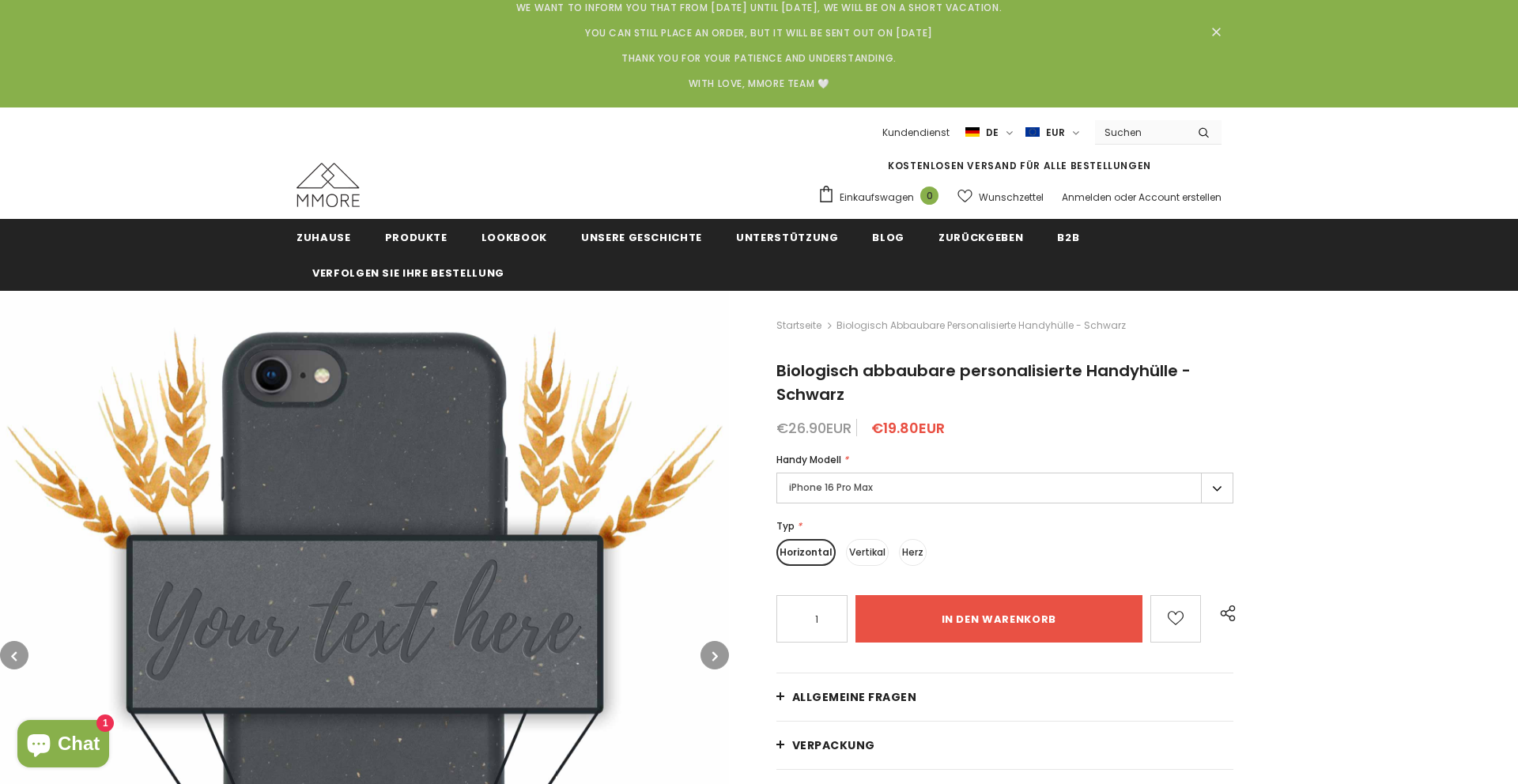
scroll to position [42, 0]
click at [1153, 121] on input "Search Site" at bounding box center [1140, 132] width 91 height 23
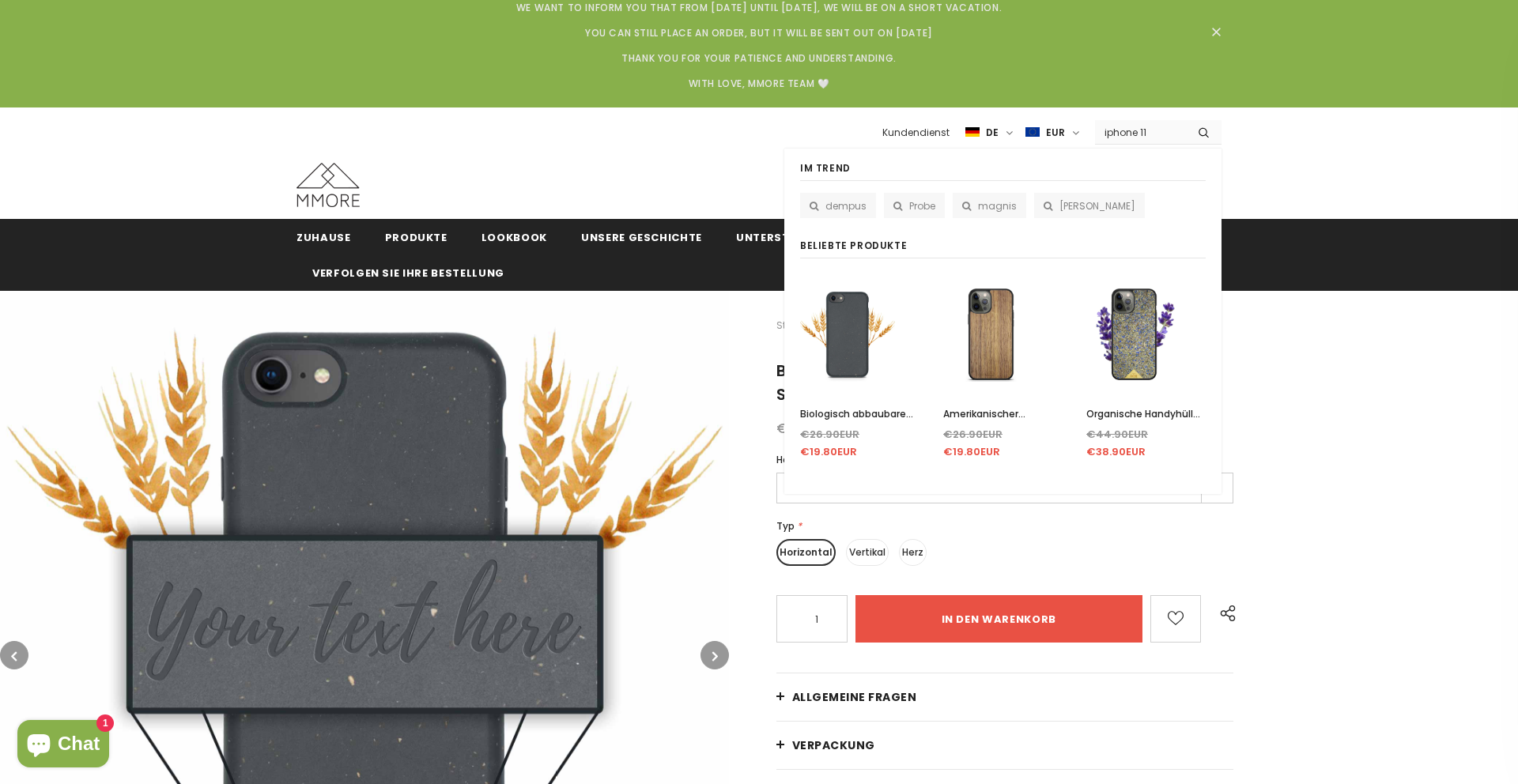
type input "iphone 11"
click at [1186, 120] on button "submit" at bounding box center [1204, 131] width 36 height 24
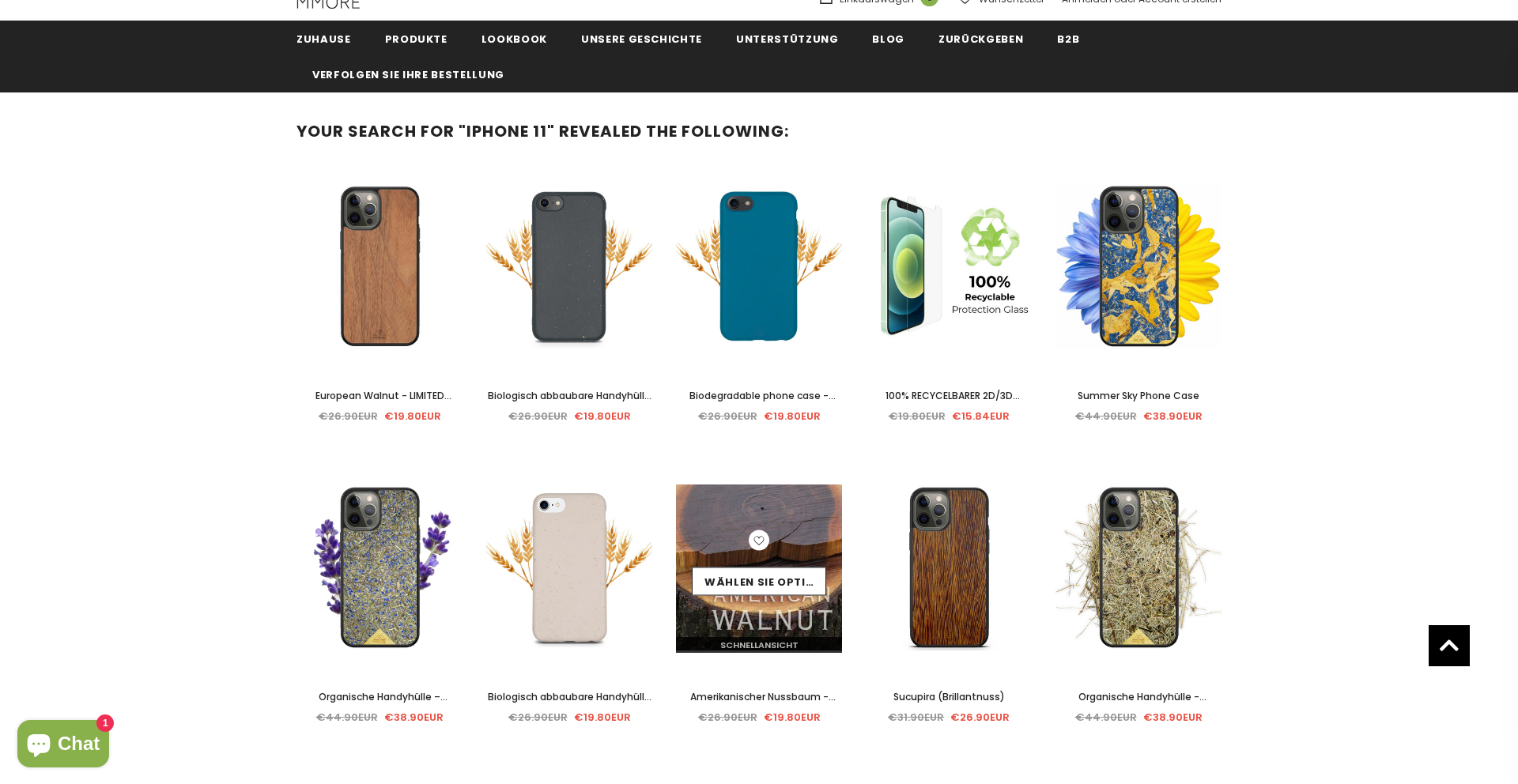
scroll to position [237, 0]
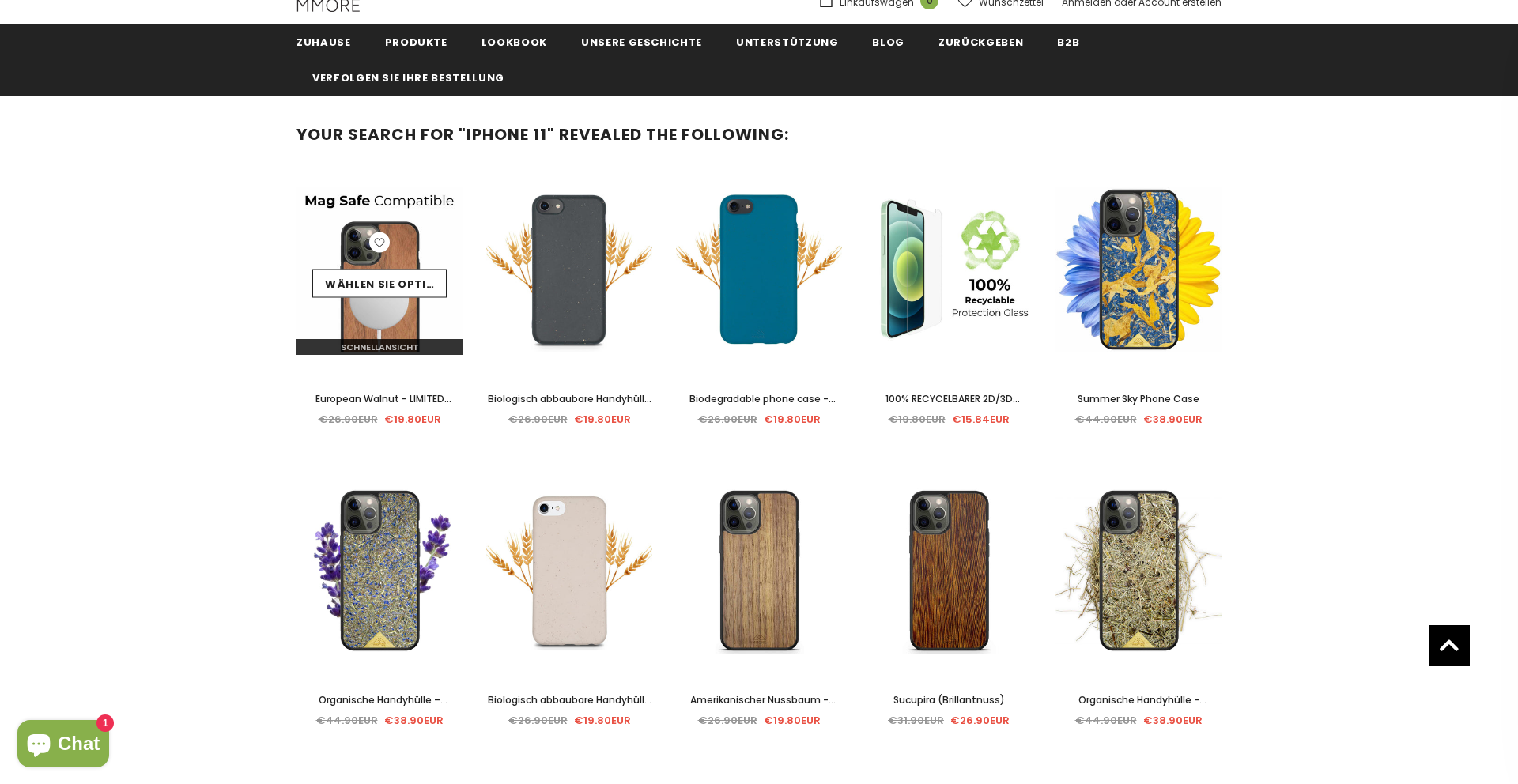
click at [396, 345] on span "Schnellansicht" at bounding box center [379, 346] width 78 height 12
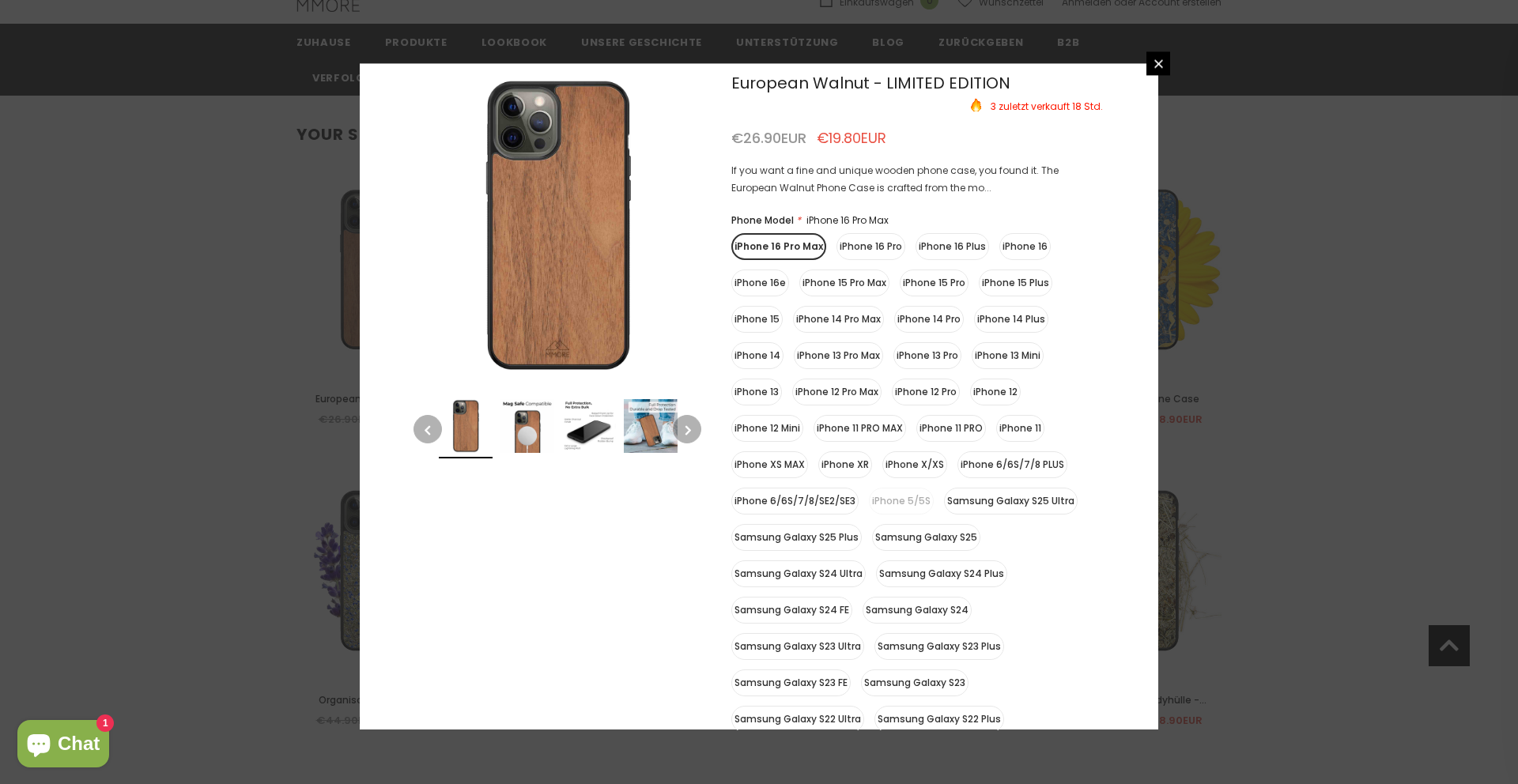
scroll to position [29, 0]
click at [1018, 428] on label "iPhone 11" at bounding box center [1020, 426] width 48 height 26
click at [0, 0] on input "iPhone 11" at bounding box center [0, 0] width 0 height 0
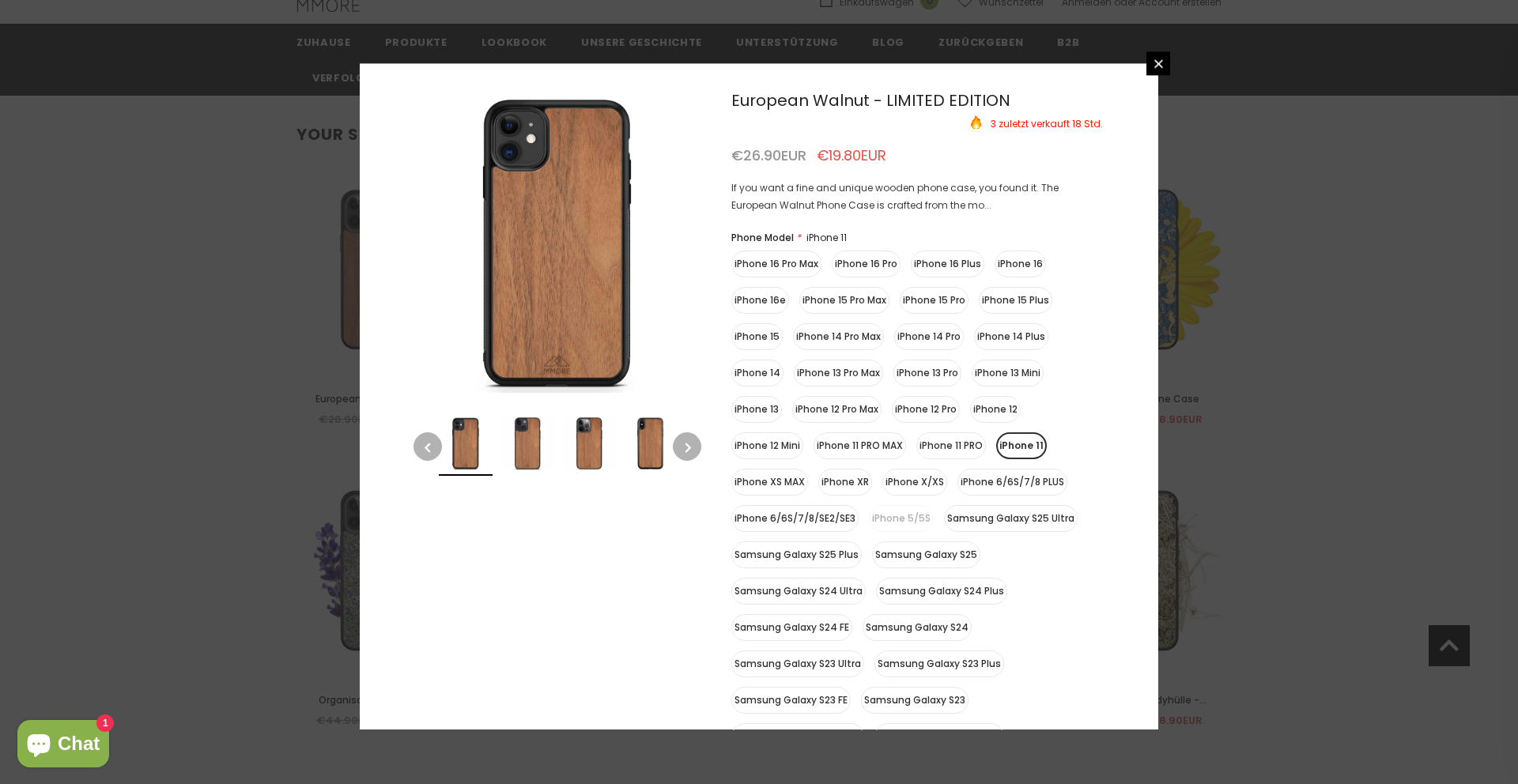
scroll to position [0, 0]
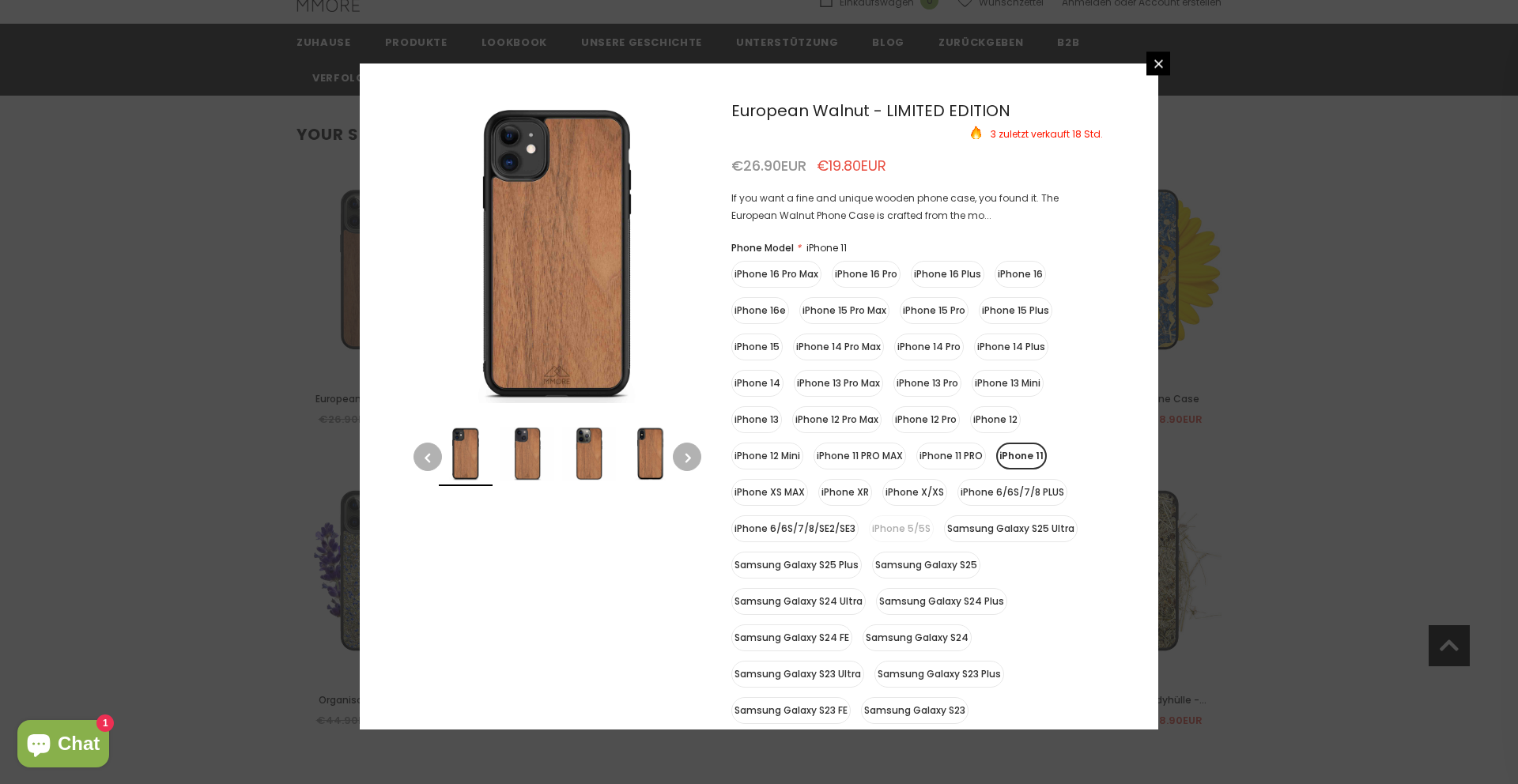
click at [685, 453] on icon "button" at bounding box center [688, 458] width 6 height 16
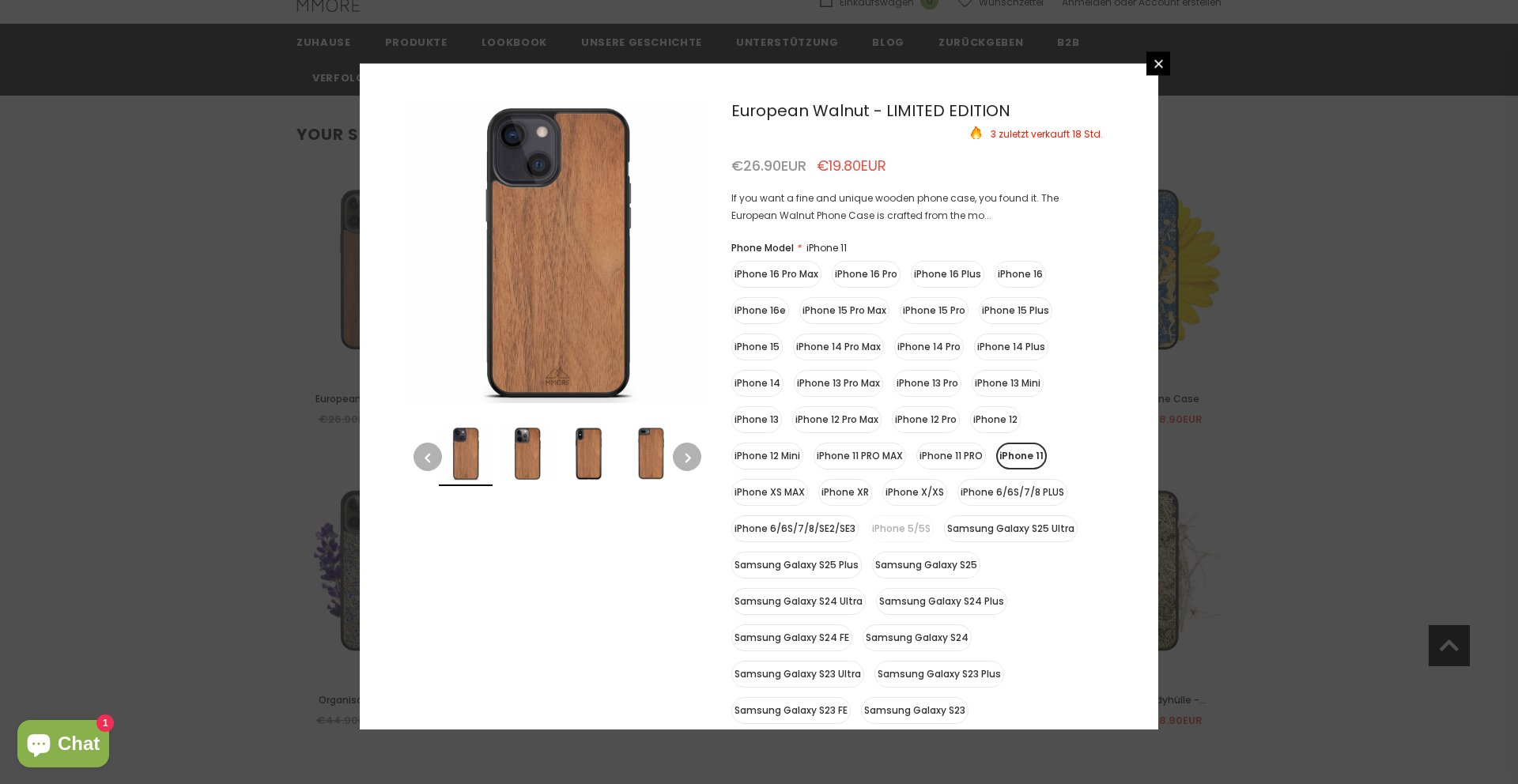
click at [685, 453] on icon "button" at bounding box center [688, 458] width 6 height 16
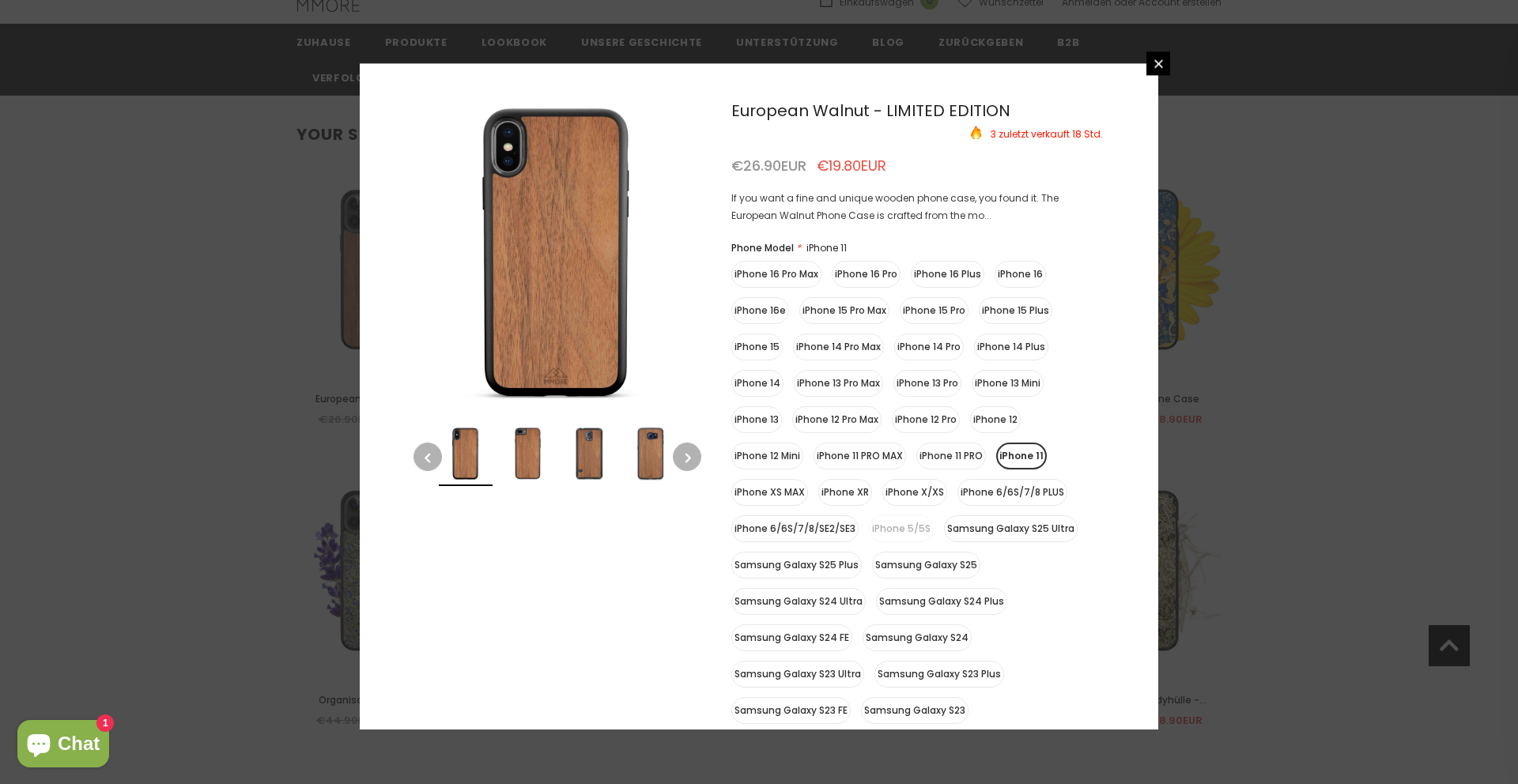
click at [685, 453] on icon "button" at bounding box center [688, 458] width 6 height 16
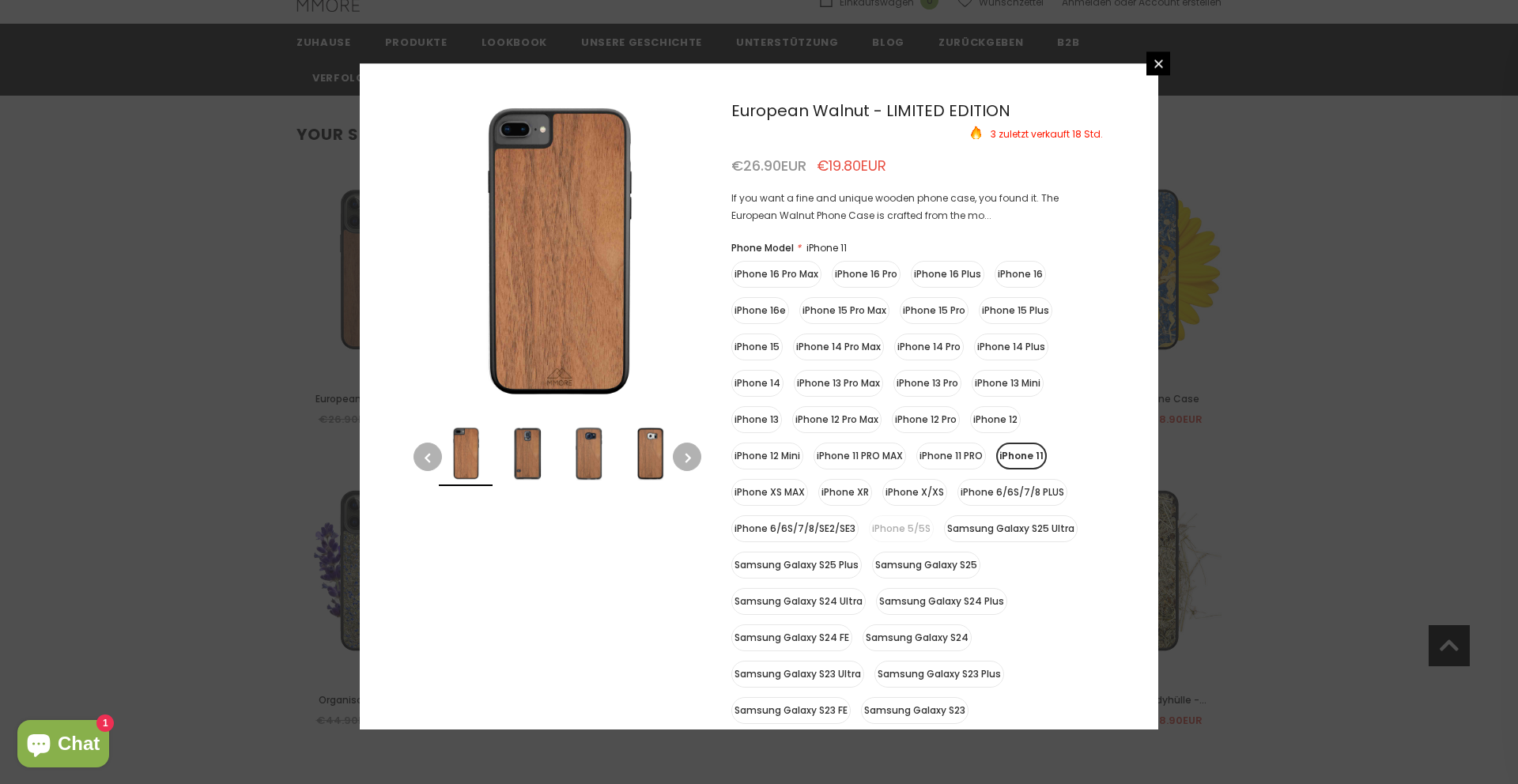
click at [685, 453] on icon "button" at bounding box center [688, 458] width 6 height 16
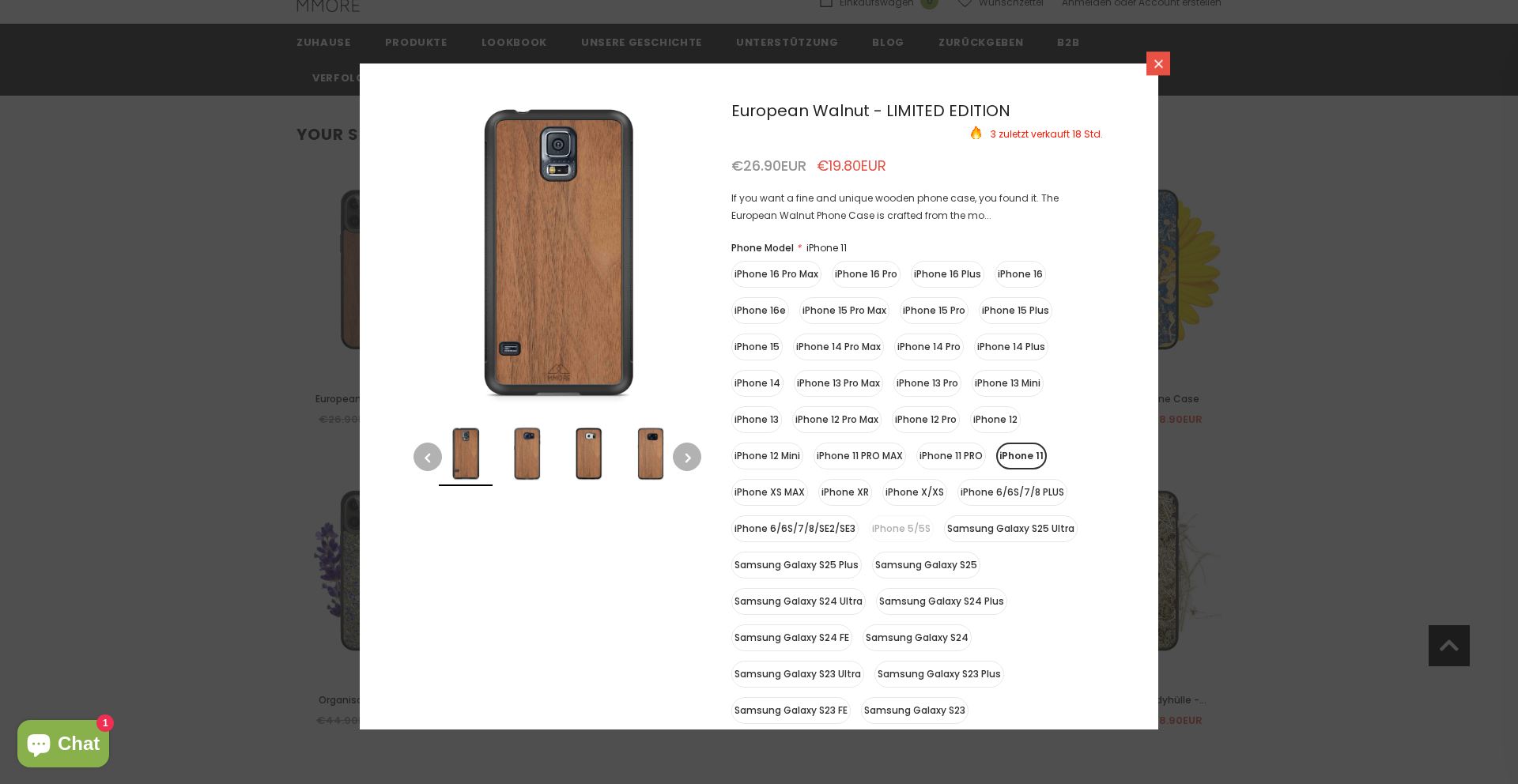
click at [1153, 63] on icon at bounding box center [1159, 63] width 13 height 13
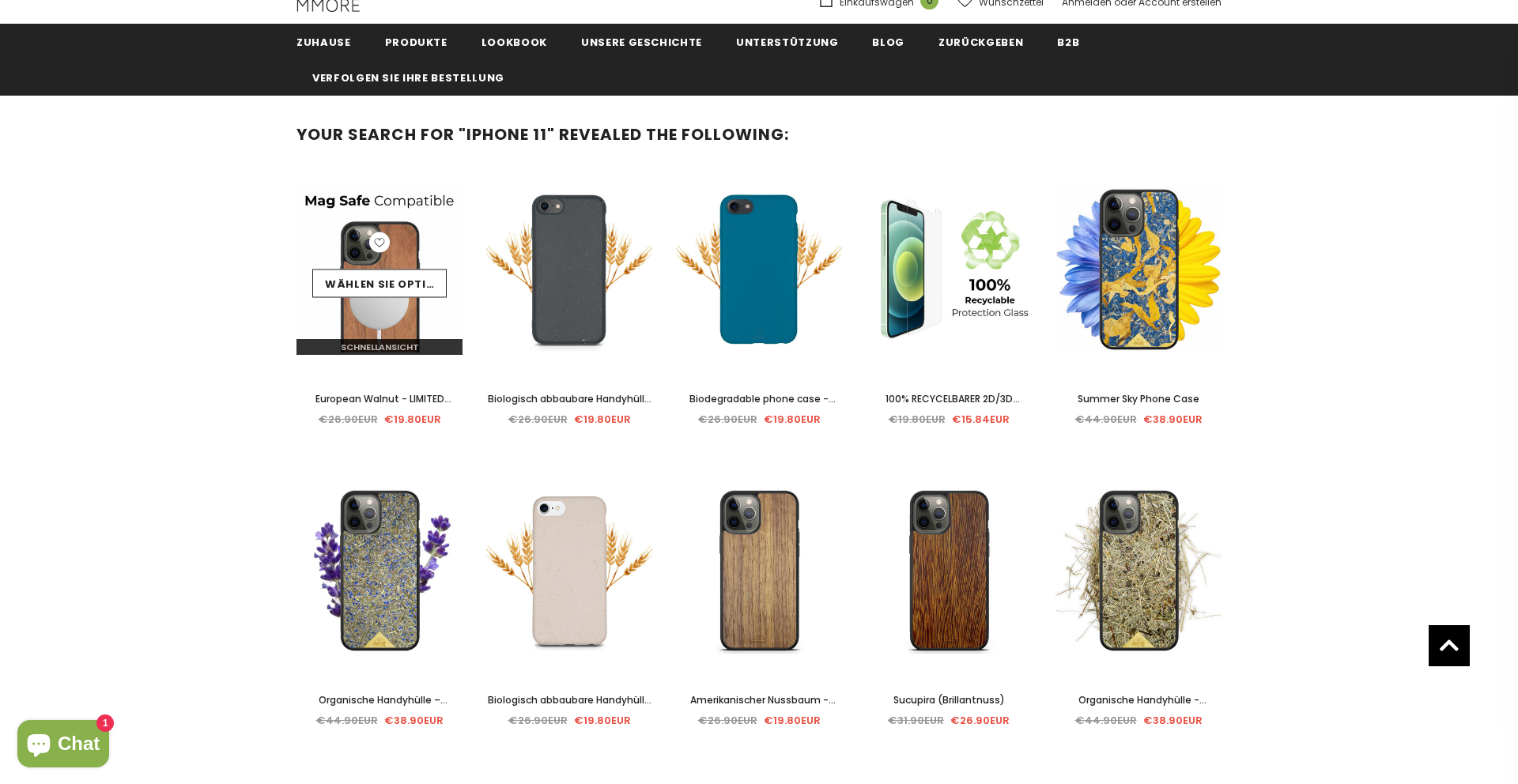
click at [373, 256] on link at bounding box center [379, 243] width 21 height 25
click at [424, 202] on img at bounding box center [379, 269] width 166 height 171
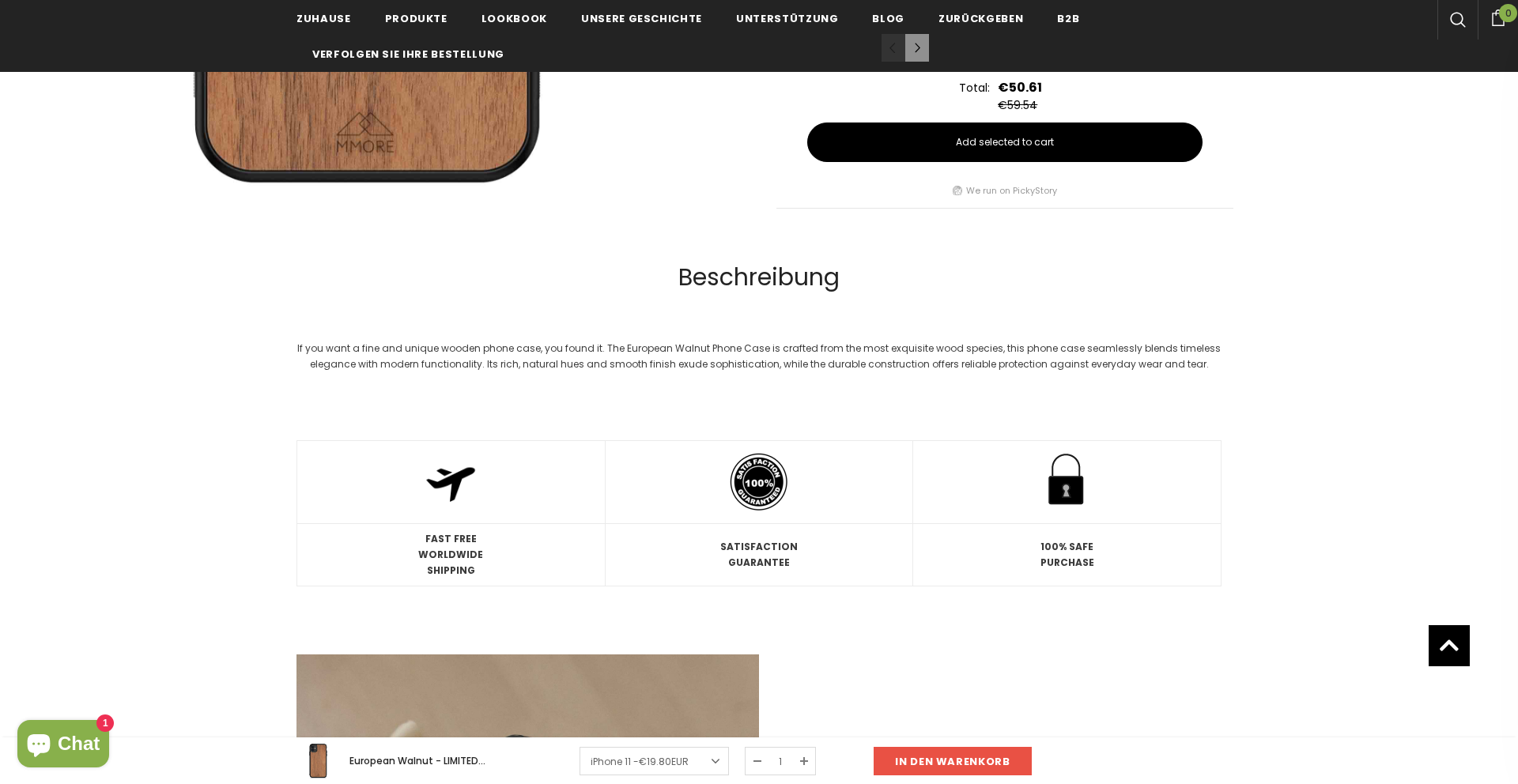
scroll to position [1075, 0]
click at [709, 356] on span "rafted from the most exquisite wood species, this phone case seamlessly blends …" at bounding box center [765, 355] width 911 height 29
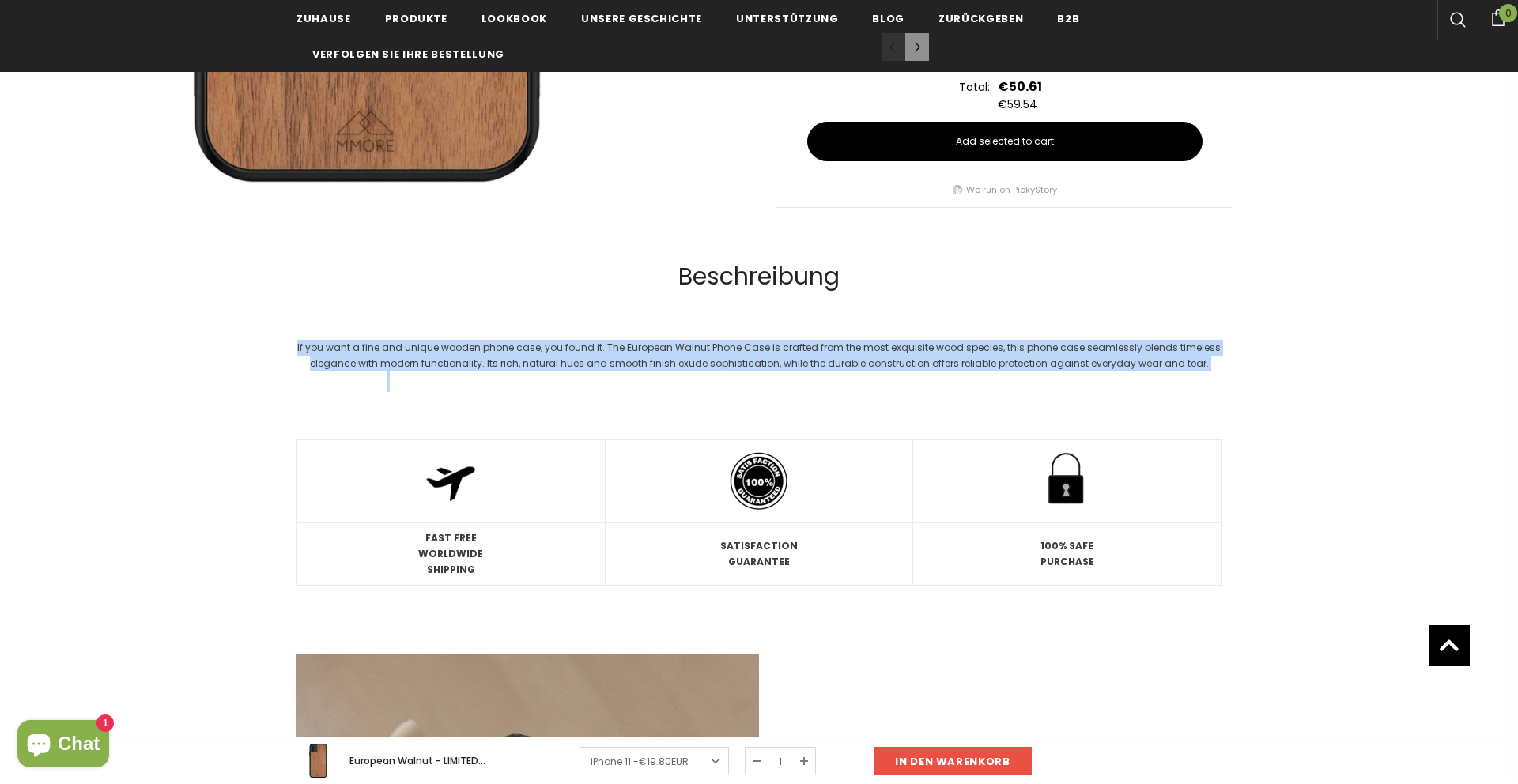
click at [764, 350] on div "If you want a fine and unique wooden phone case, you found it. The European Wal…" at bounding box center [759, 356] width 925 height 32
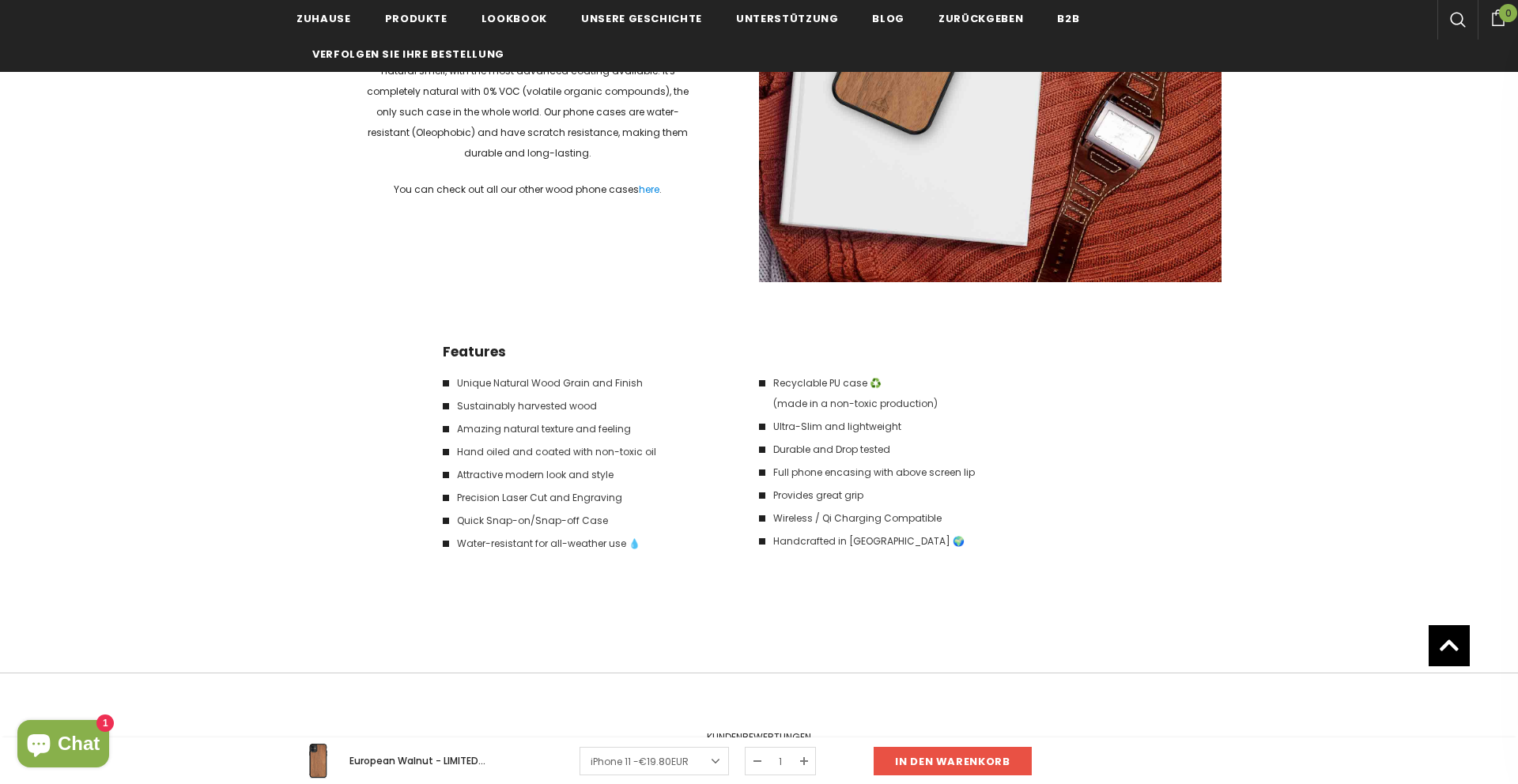
scroll to position [2407, 0]
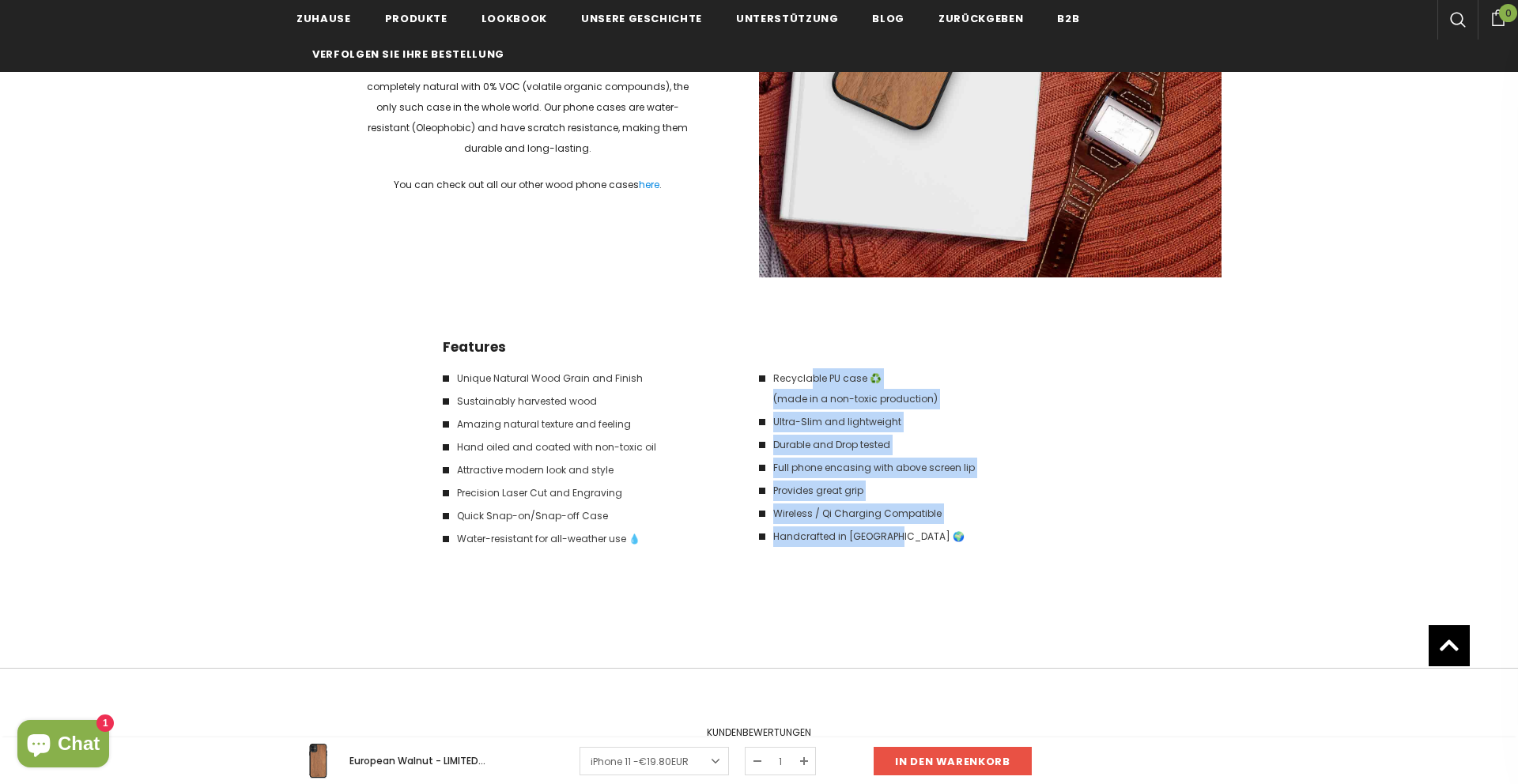
drag, startPoint x: 809, startPoint y: 374, endPoint x: 927, endPoint y: 548, distance: 210.2
click at [928, 548] on div "Recyclable PU case ♻️ (made in a non-toxic production) Ultra-Slim and lightweig…" at bounding box center [916, 451] width 316 height 228
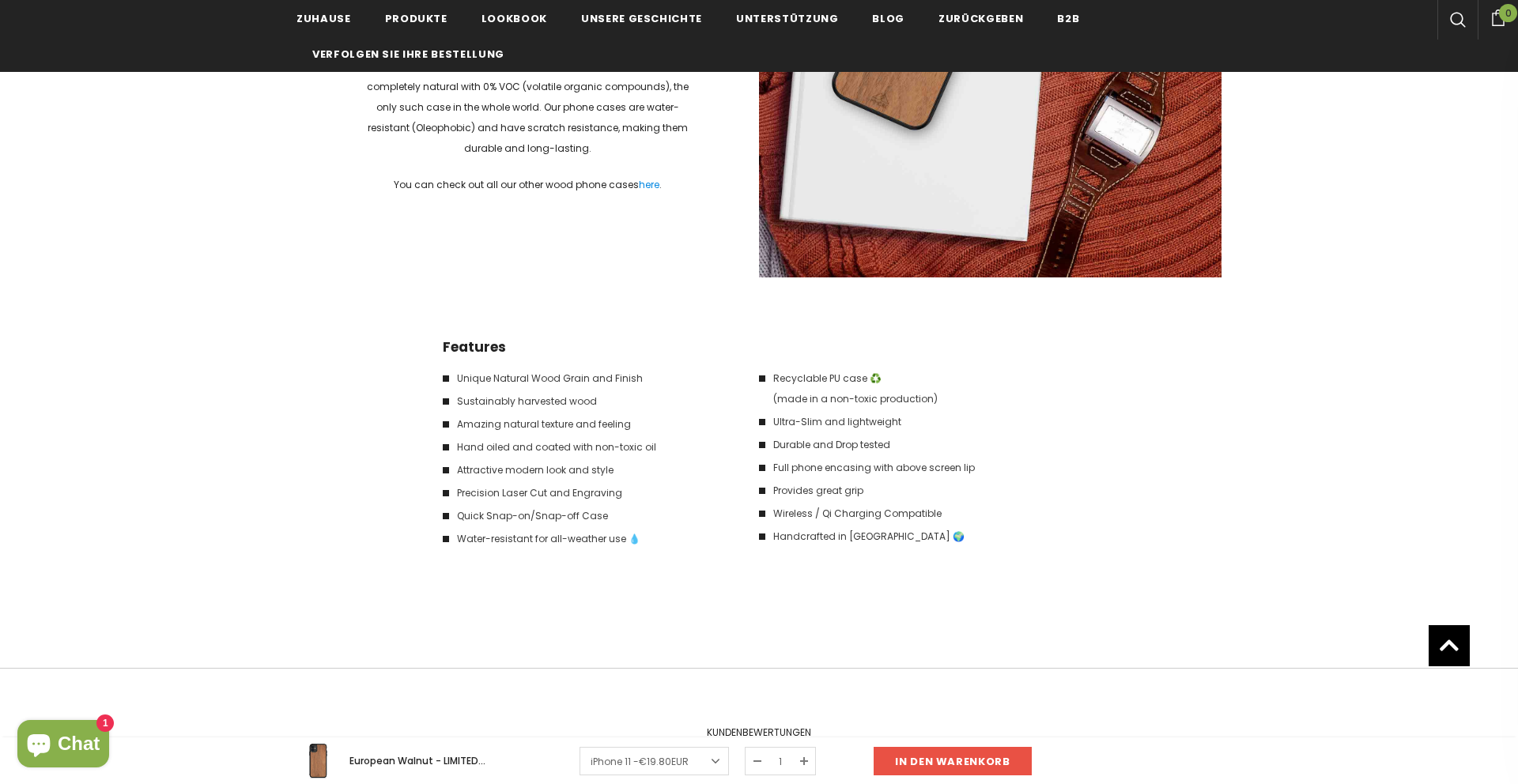
click at [959, 542] on li "Handcrafted in Europe 🌍" at bounding box center [909, 537] width 300 height 21
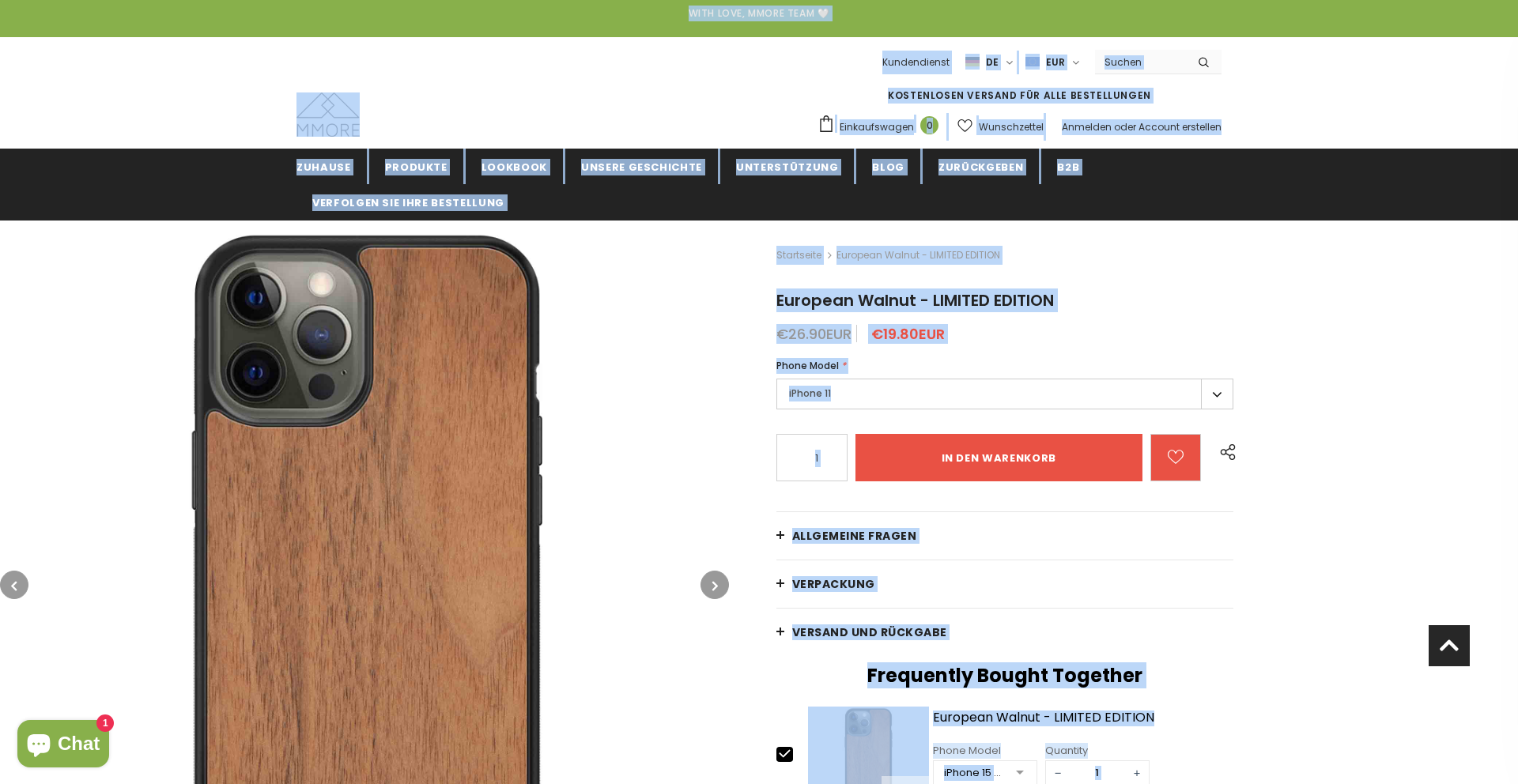
scroll to position [0, 0]
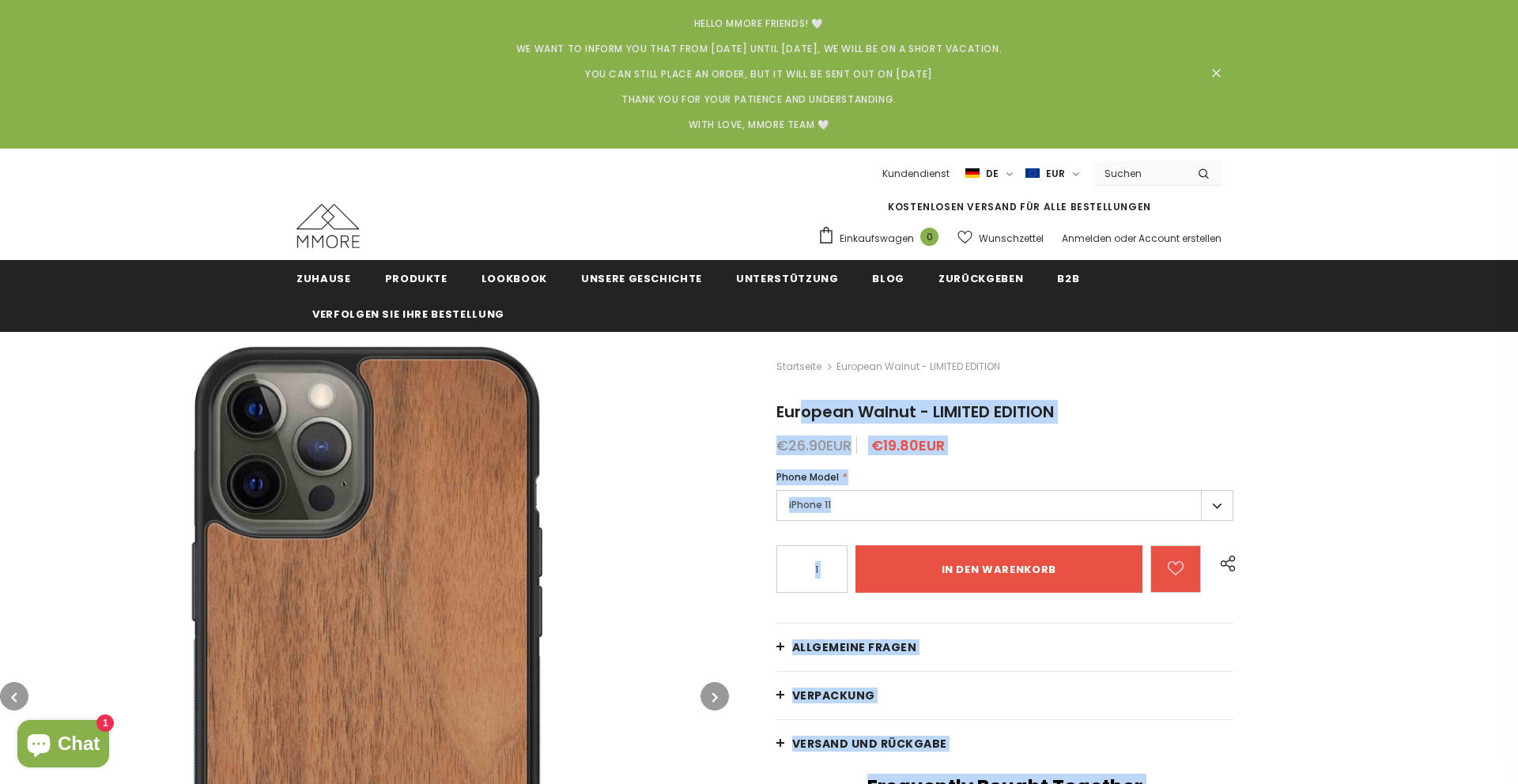
drag, startPoint x: 899, startPoint y: 379, endPoint x: 773, endPoint y: 404, distance: 128.5
copy div "European Walnut - LIMITED EDITION €26.90EUR €19.80EUR Phone Model * iPhone 16 P…"
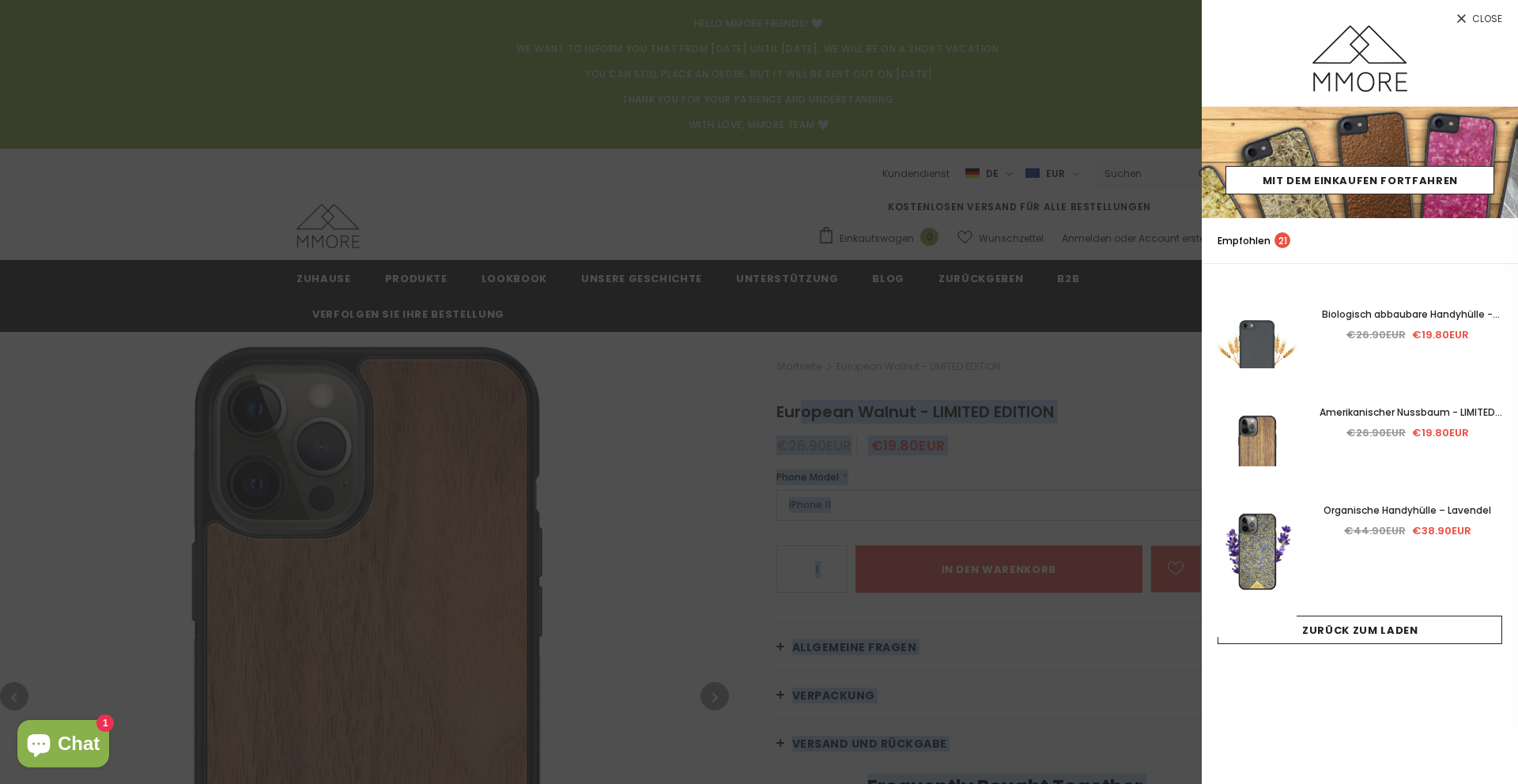
click at [1489, 19] on span "Close" at bounding box center [1487, 19] width 30 height 9
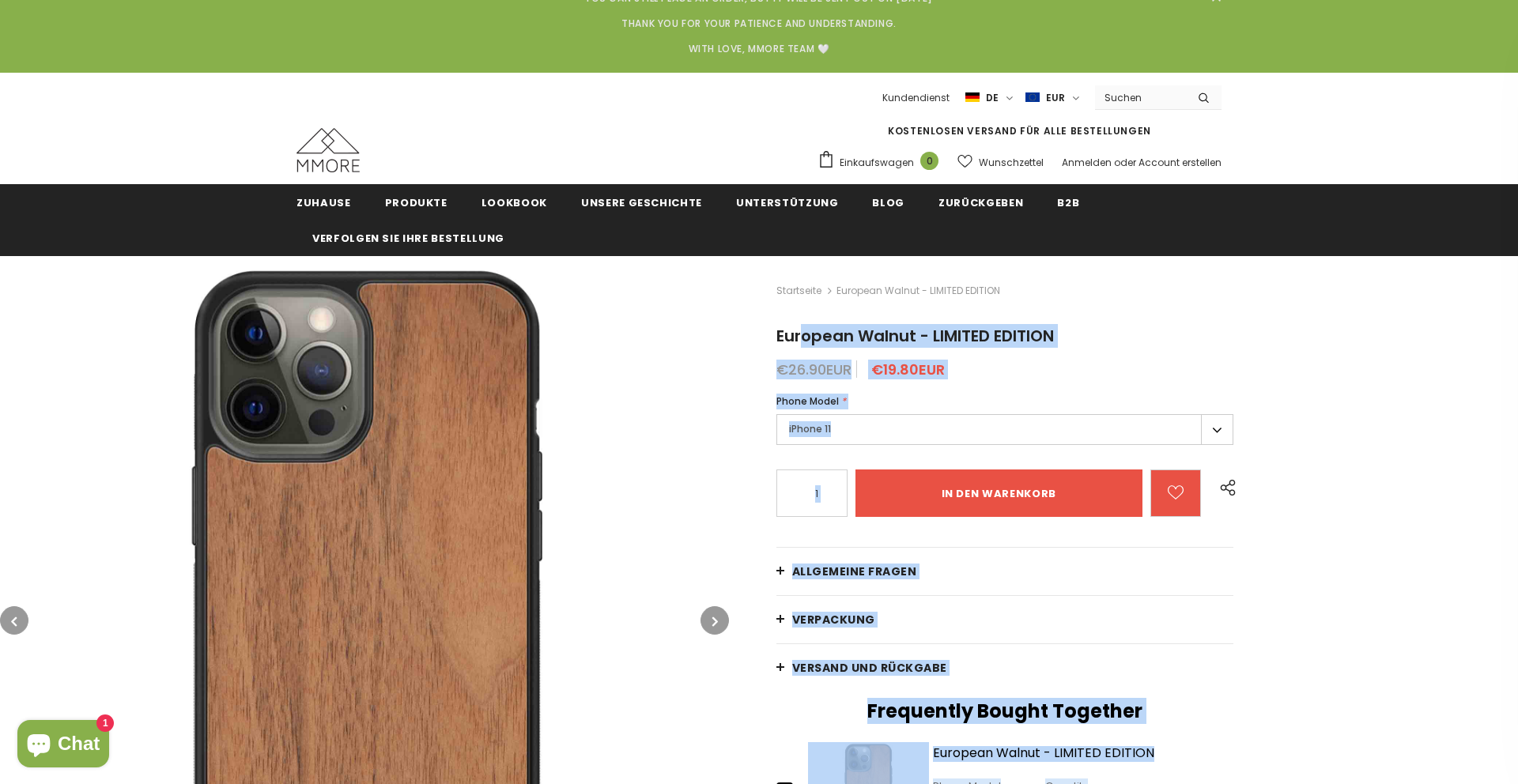
scroll to position [80, 0]
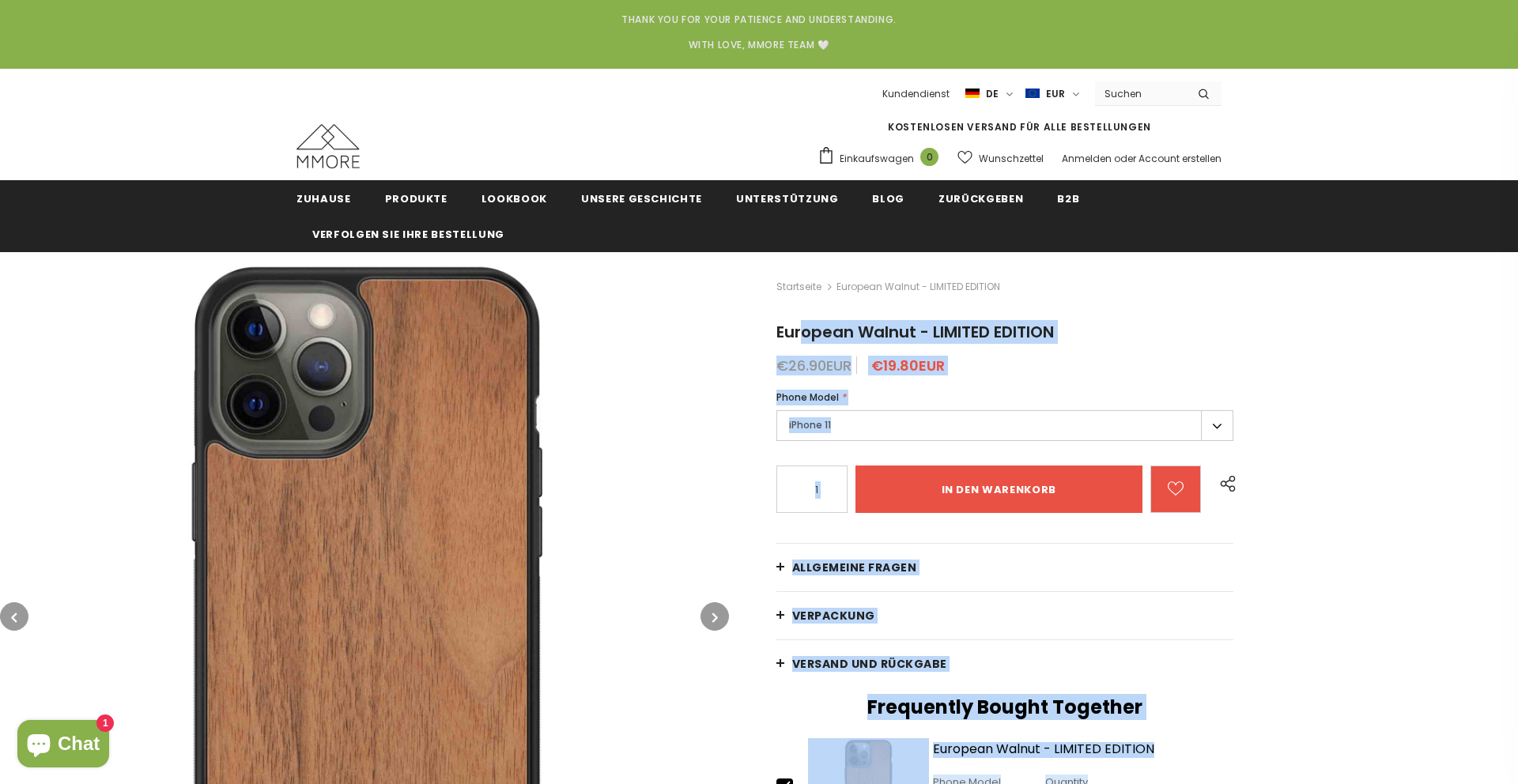
click at [937, 323] on span "European Walnut - LIMITED EDITION" at bounding box center [915, 331] width 277 height 22
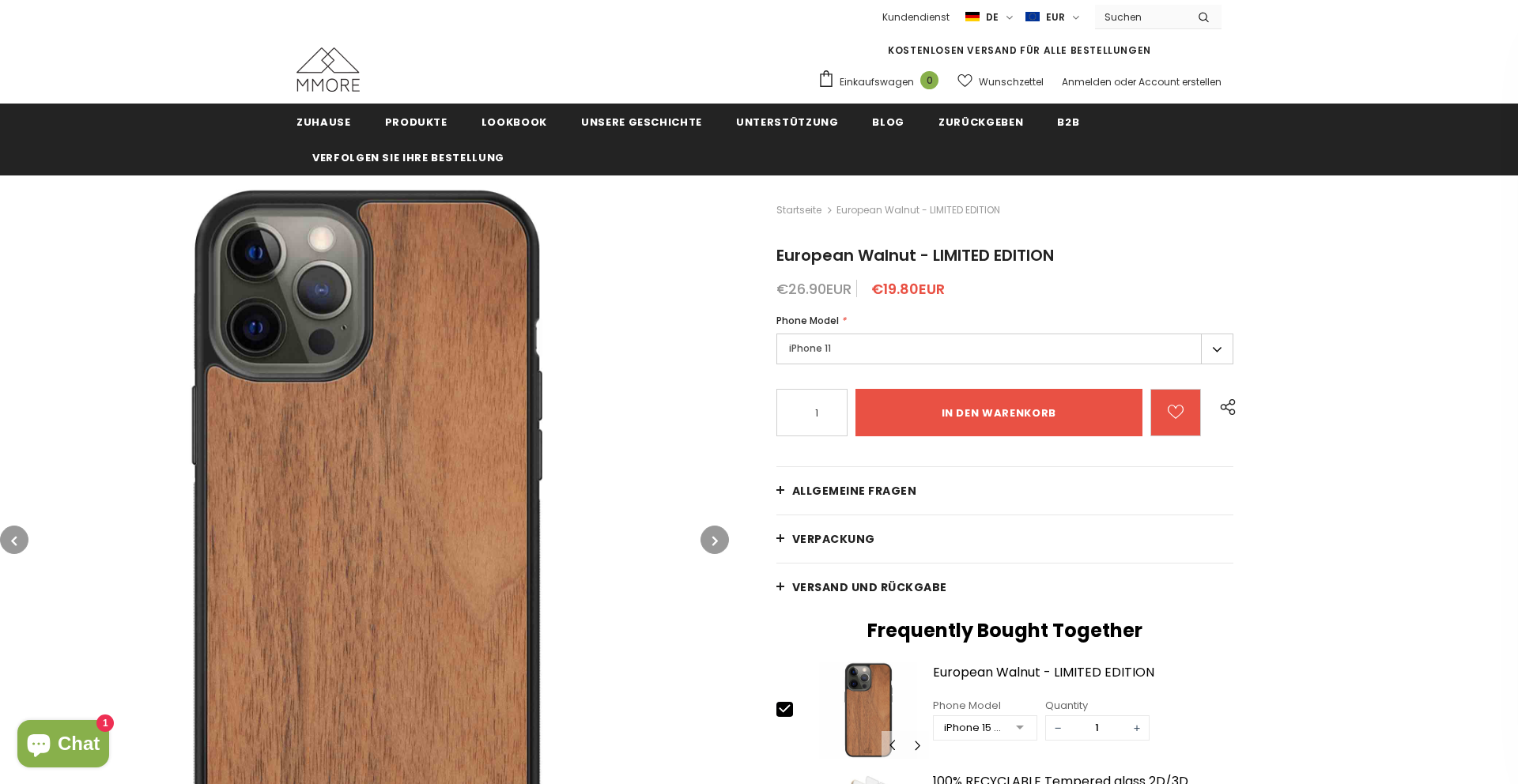
scroll to position [158, 0]
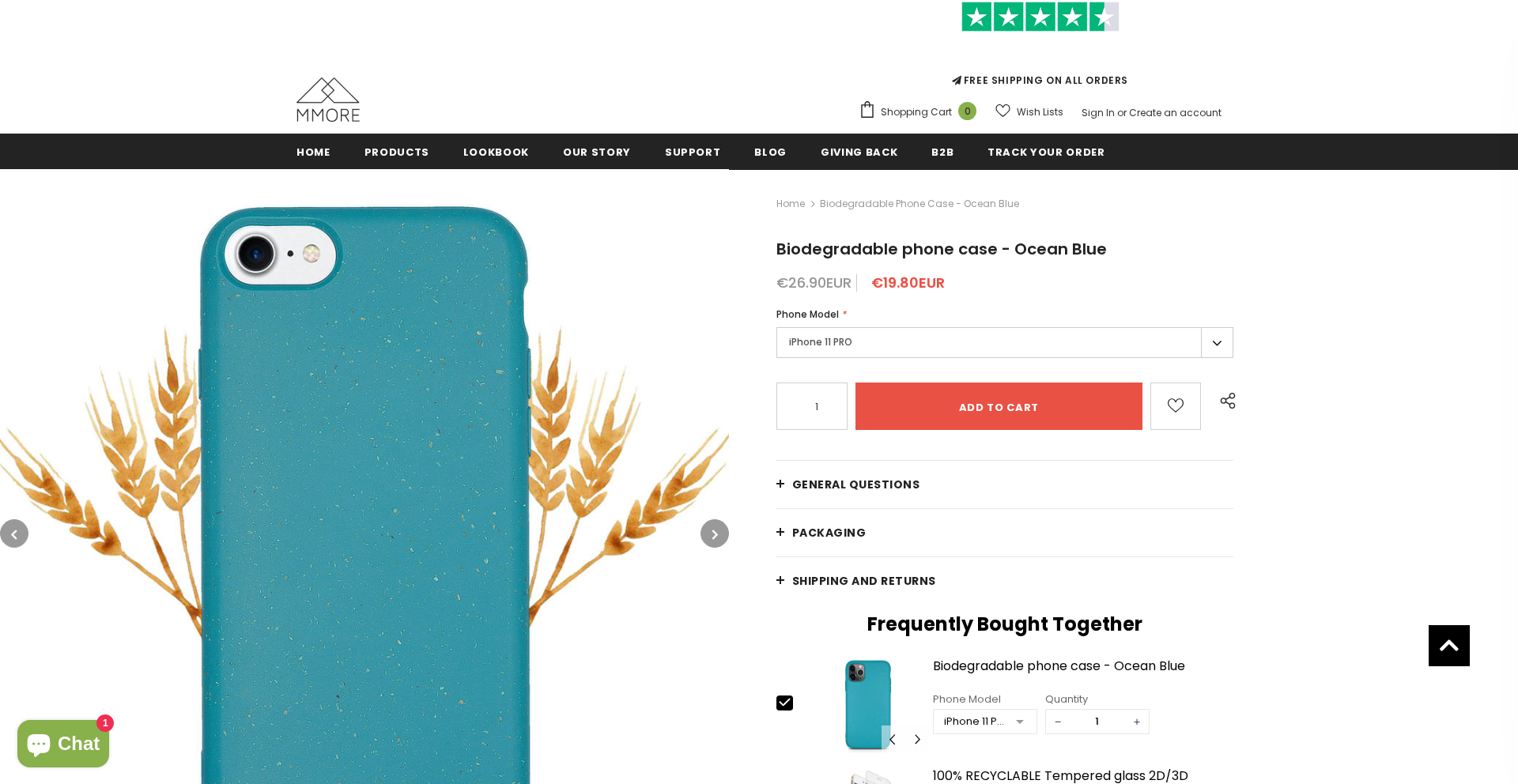
scroll to position [202, 0]
